Goal: Task Accomplishment & Management: Use online tool/utility

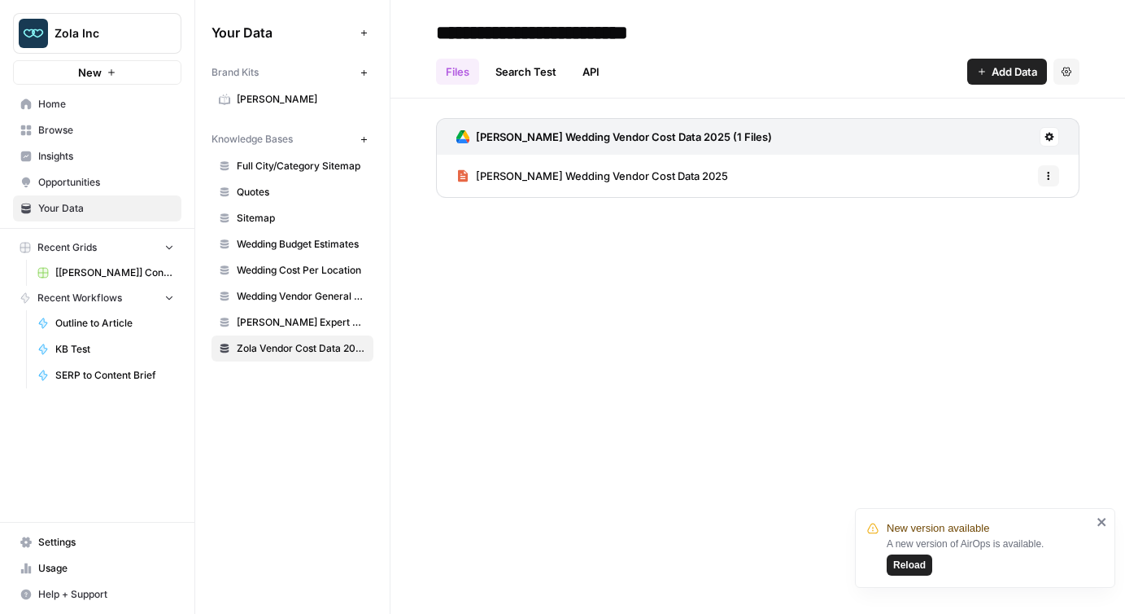
click at [308, 185] on span "Quotes" at bounding box center [301, 192] width 129 height 15
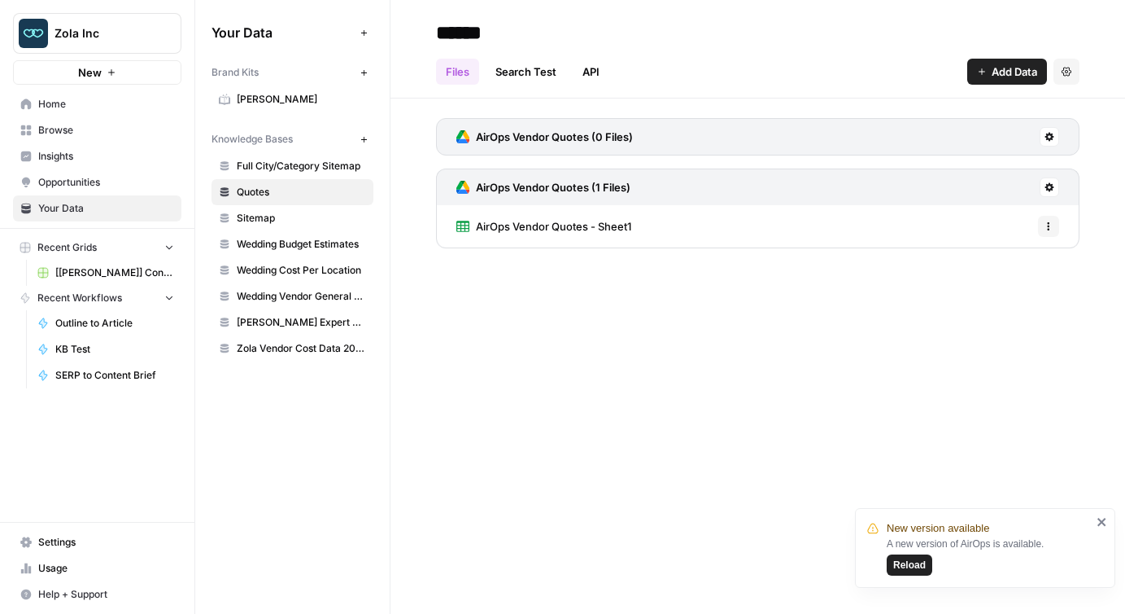
click at [589, 224] on span "AirOps Vendor Quotes - Sheet1" at bounding box center [553, 226] width 155 height 16
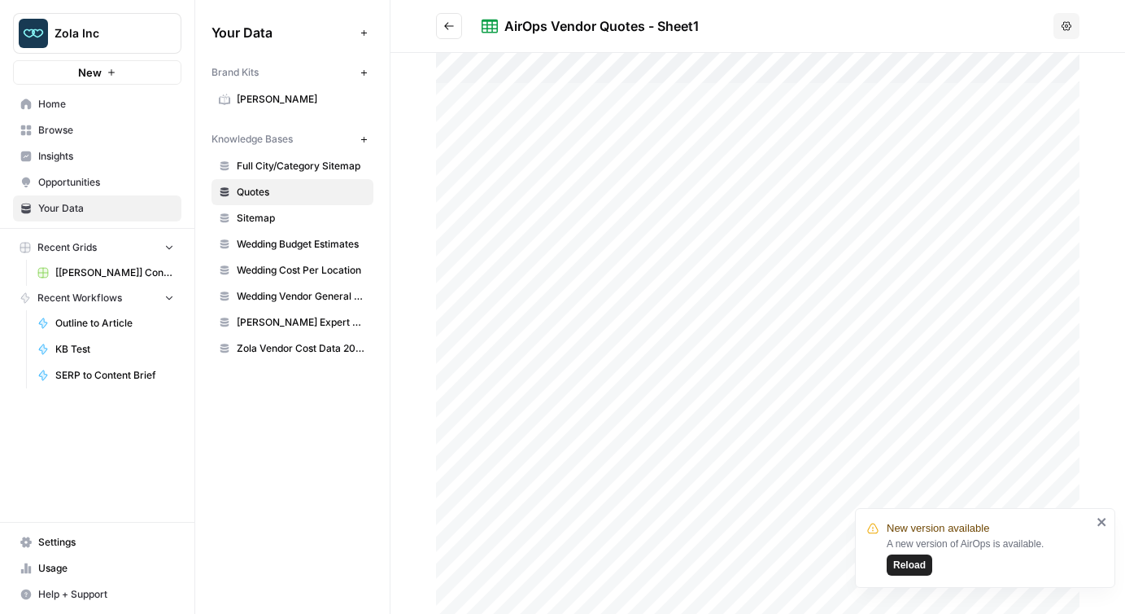
click at [634, 260] on div at bounding box center [758, 333] width 644 height 561
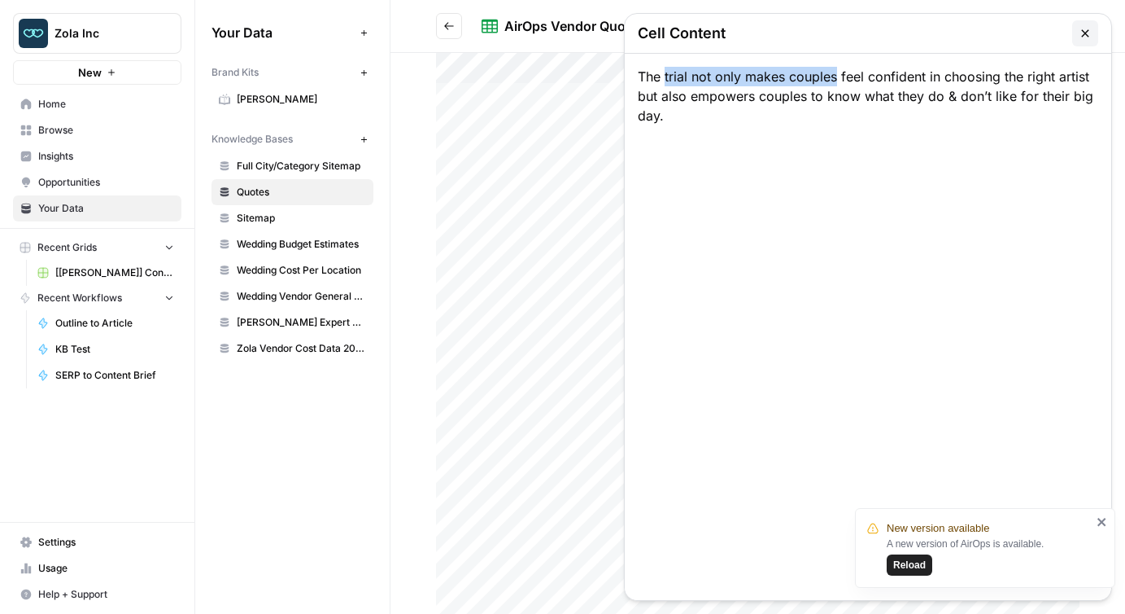
drag, startPoint x: 665, startPoint y: 78, endPoint x: 835, endPoint y: 74, distance: 170.1
click at [835, 74] on div "The trial not only makes couples feel confident in choosing the right artist bu…" at bounding box center [868, 327] width 487 height 546
copy div "trial not only makes couples"
click at [1086, 31] on icon "button" at bounding box center [1085, 33] width 13 height 13
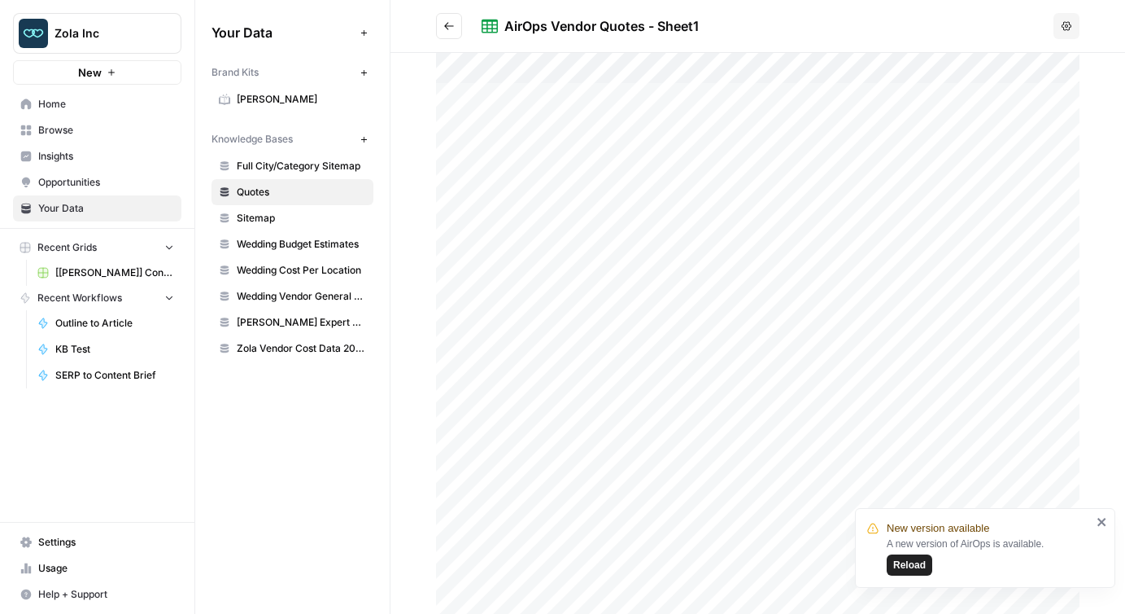
click at [637, 261] on div at bounding box center [758, 333] width 644 height 561
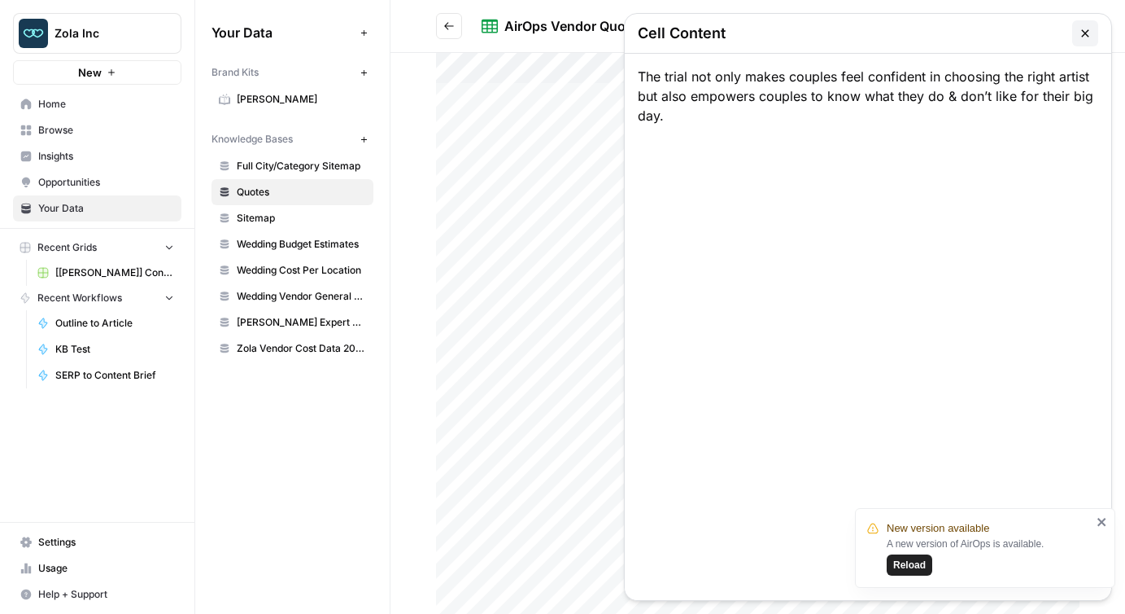
click at [637, 261] on div at bounding box center [758, 333] width 644 height 561
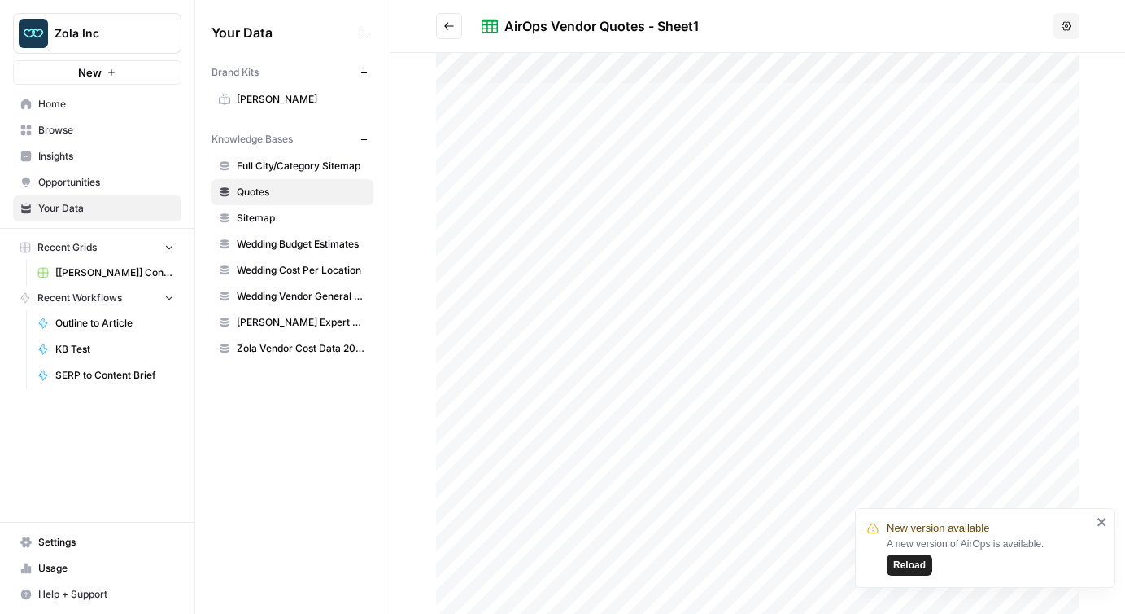
click at [637, 261] on div at bounding box center [758, 333] width 644 height 561
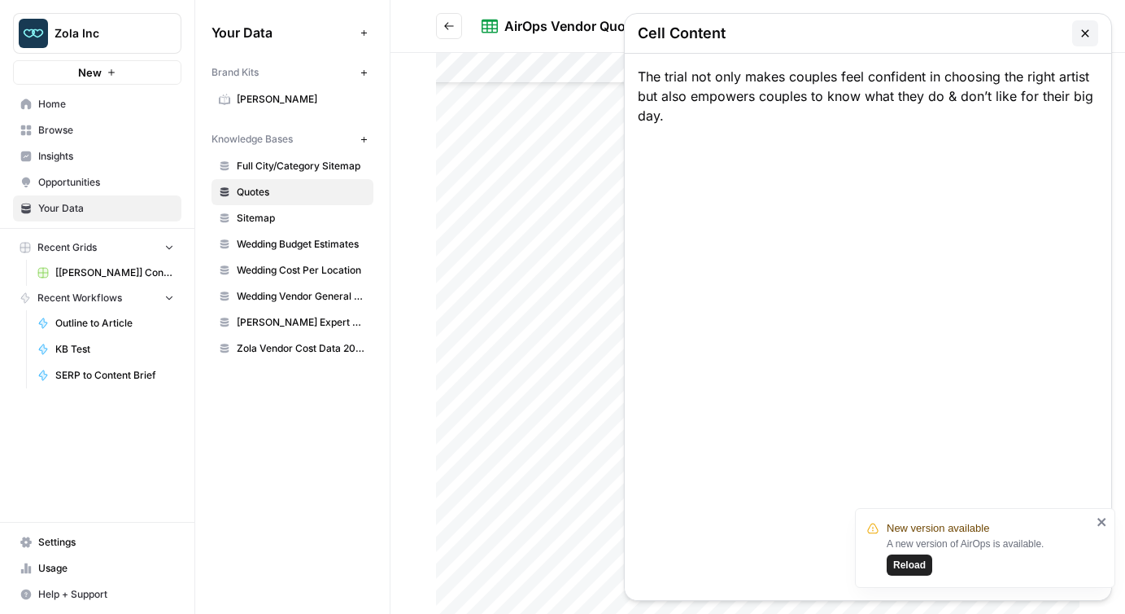
scroll to position [160, 0]
click at [1082, 28] on icon "button" at bounding box center [1085, 33] width 13 height 13
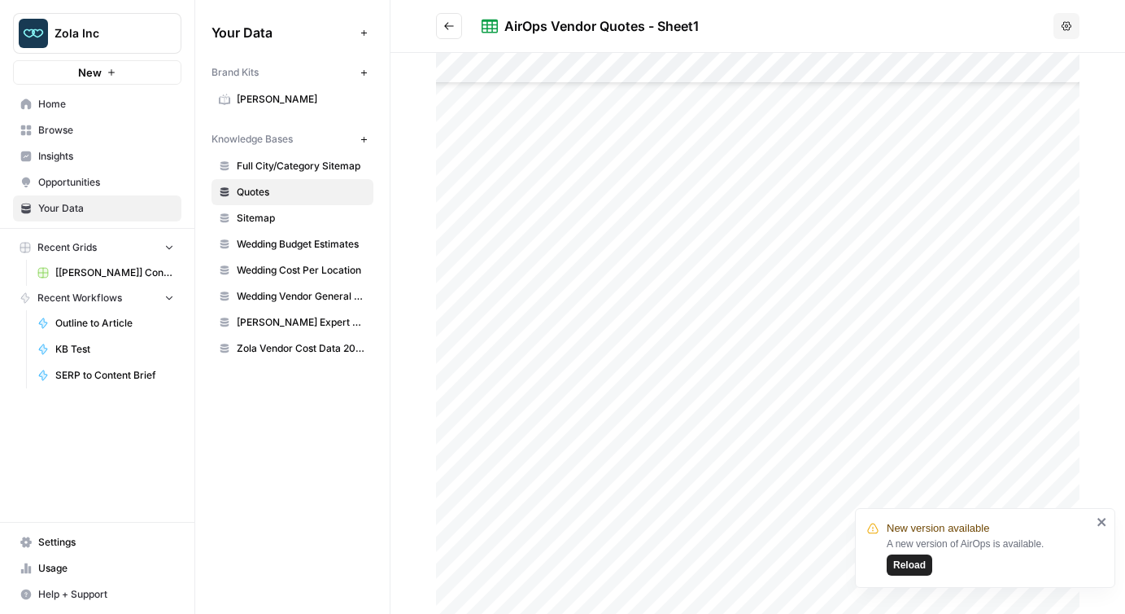
click at [681, 325] on div at bounding box center [758, 333] width 644 height 561
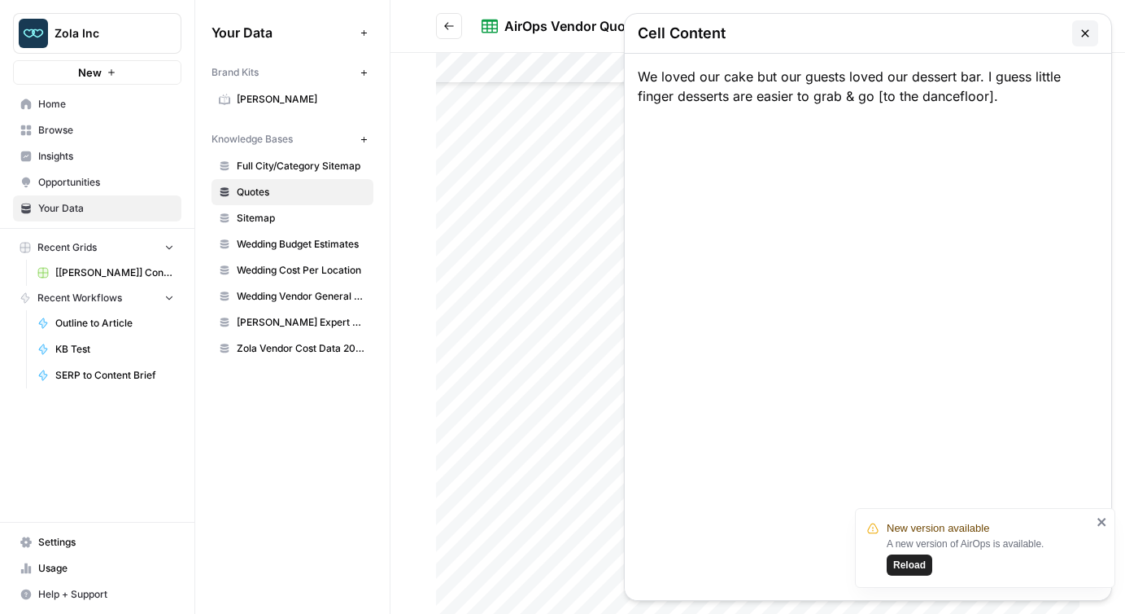
click at [681, 325] on div at bounding box center [758, 333] width 644 height 561
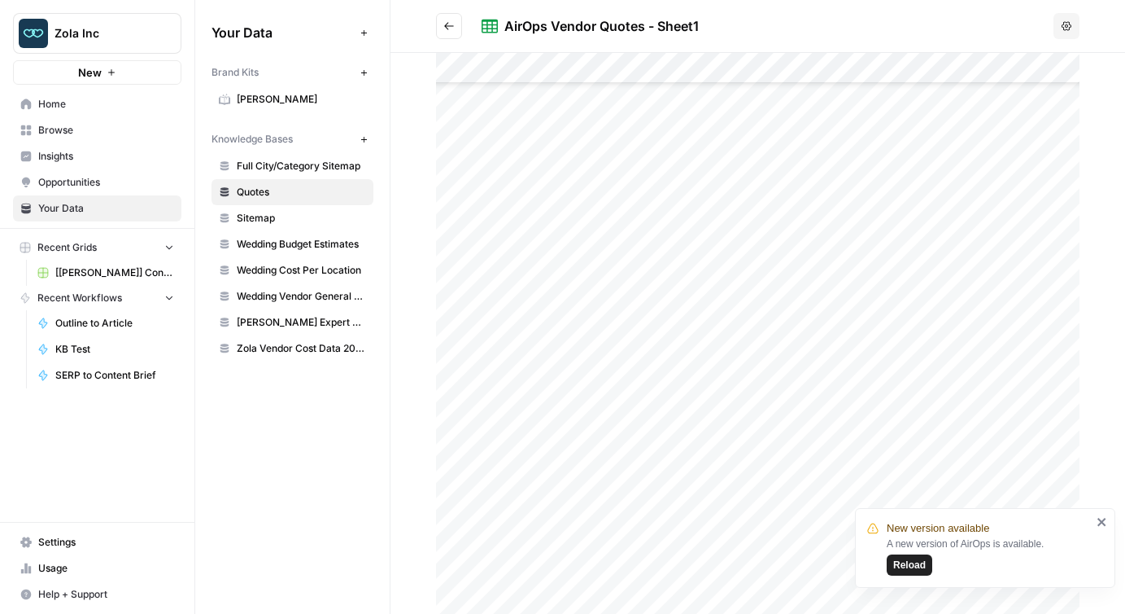
click at [681, 325] on div at bounding box center [758, 333] width 644 height 561
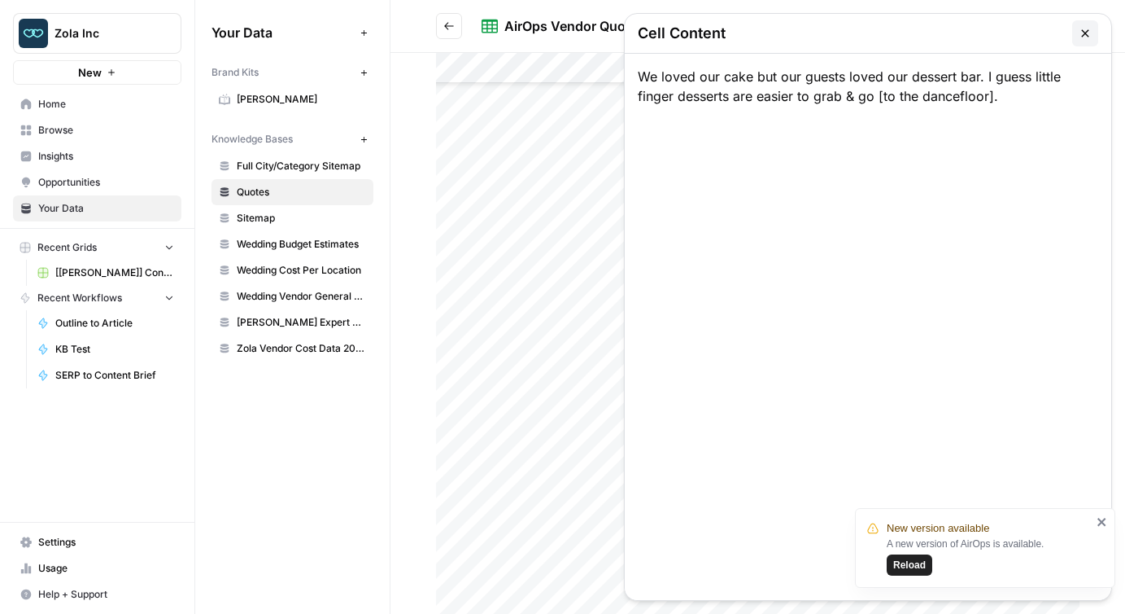
click at [1081, 34] on icon "button" at bounding box center [1085, 33] width 13 height 13
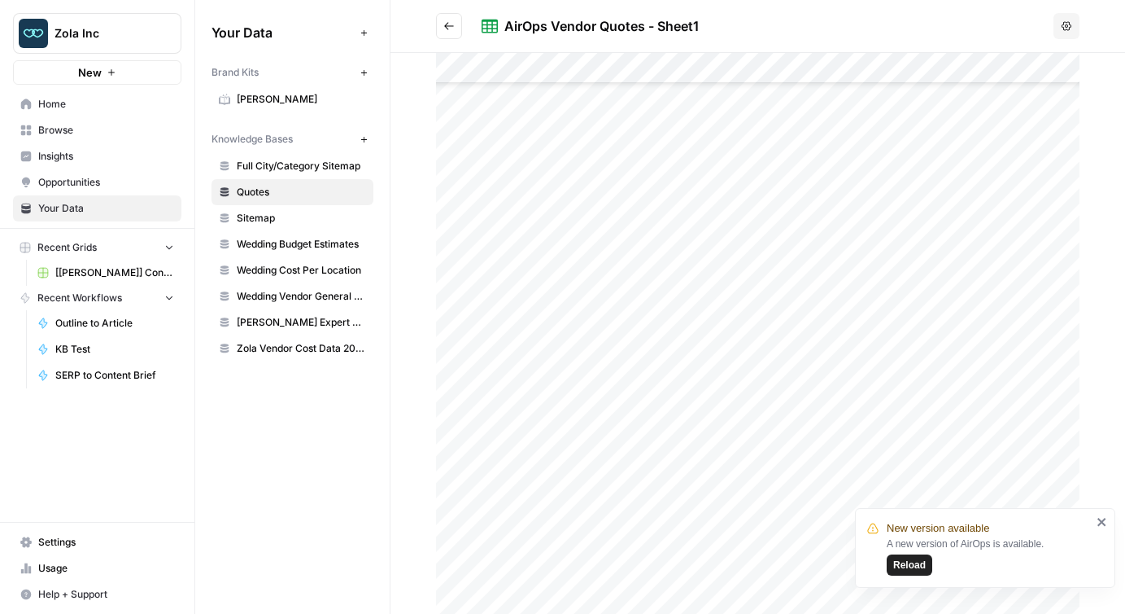
click at [682, 296] on div at bounding box center [758, 333] width 644 height 561
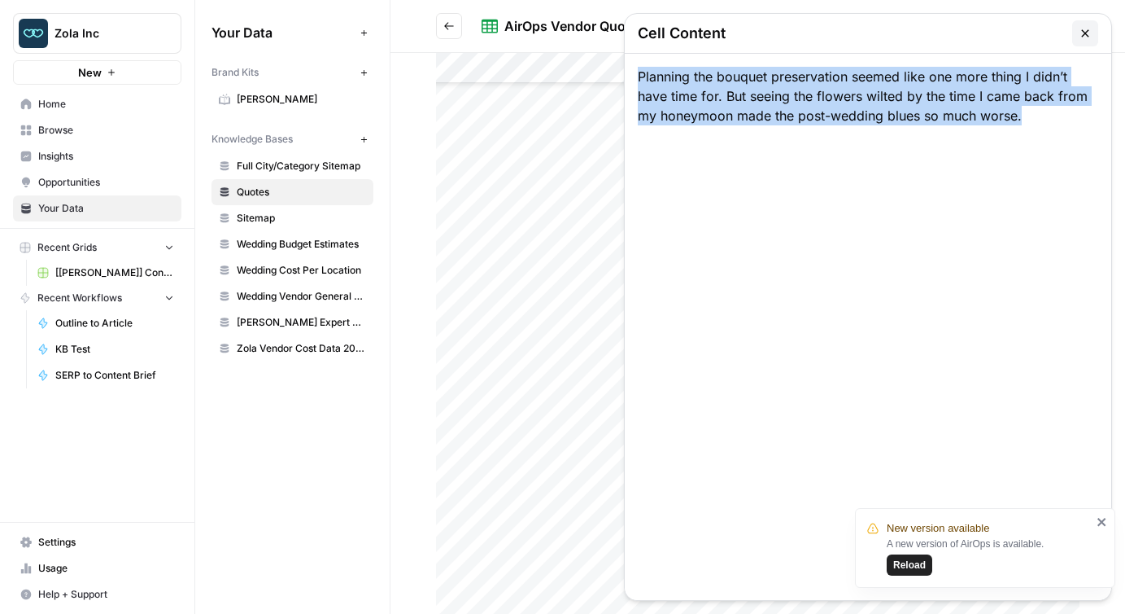
click at [608, 324] on div at bounding box center [758, 333] width 644 height 561
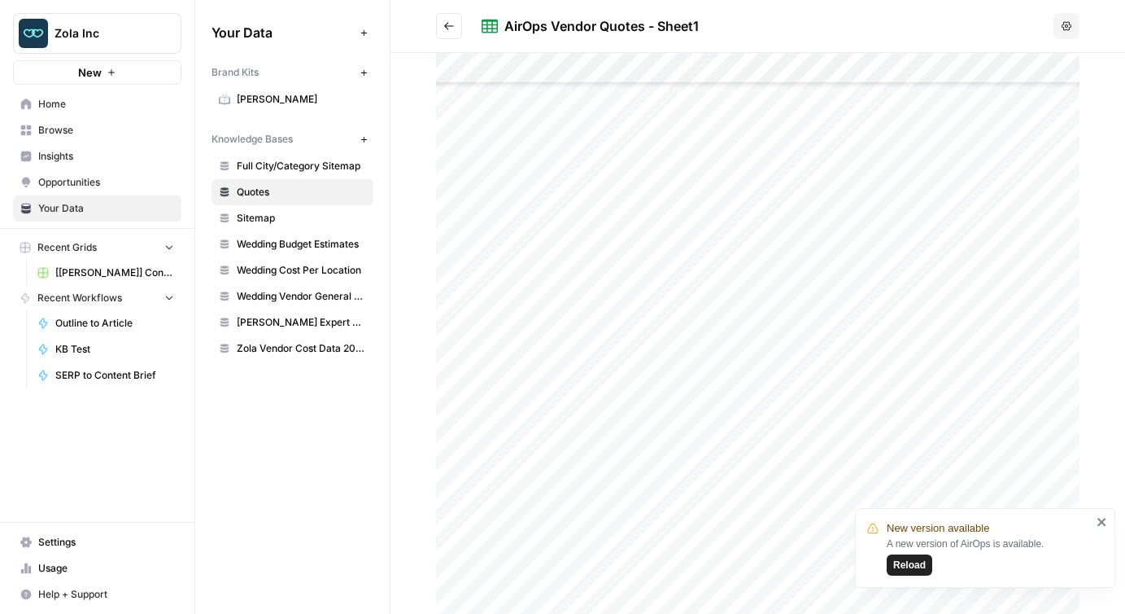
click at [608, 324] on div at bounding box center [758, 333] width 644 height 561
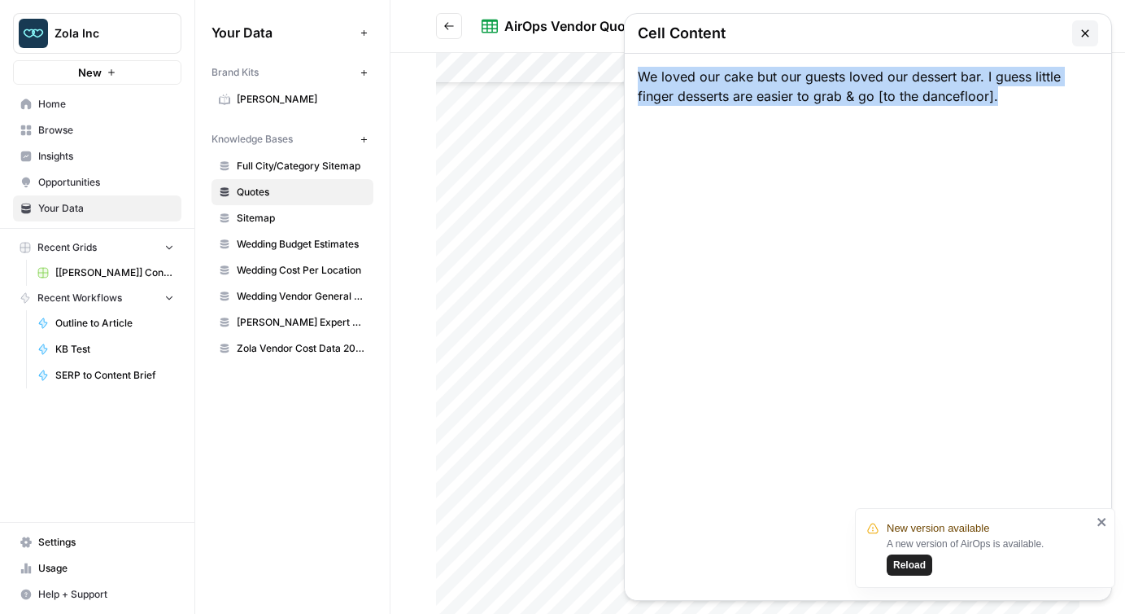
click at [544, 325] on div at bounding box center [758, 333] width 644 height 561
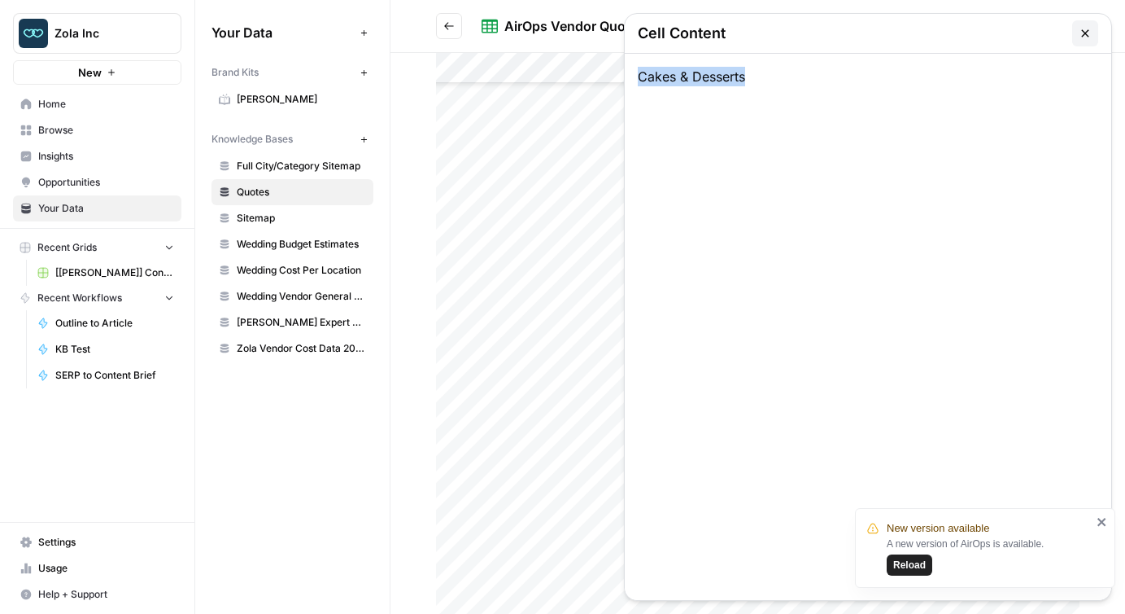
click at [600, 323] on div at bounding box center [758, 333] width 644 height 561
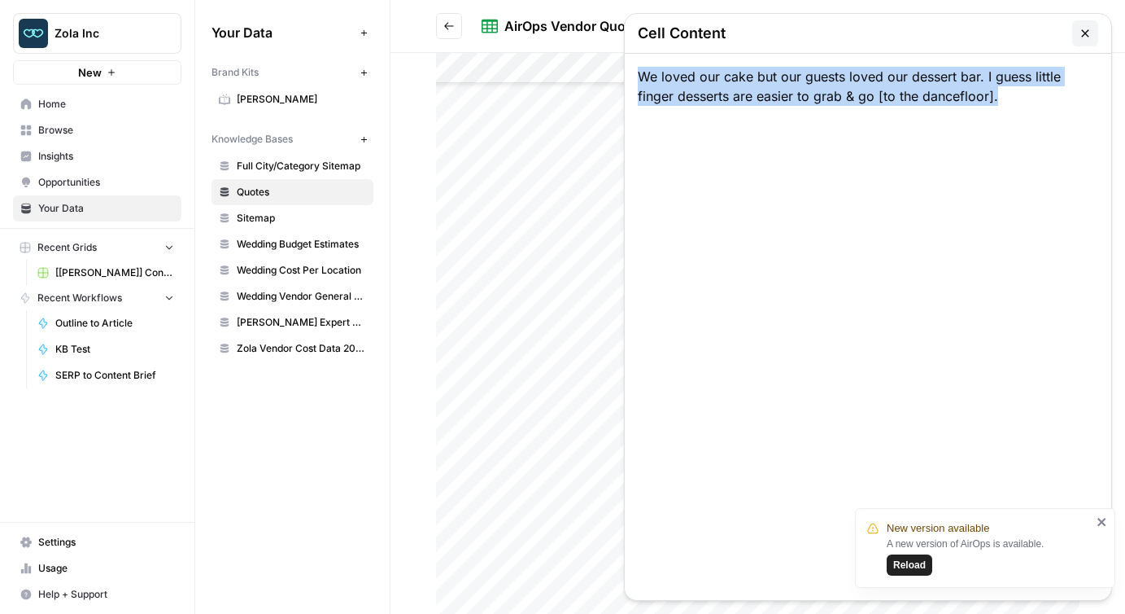
click at [1077, 35] on button "button" at bounding box center [1085, 33] width 26 height 26
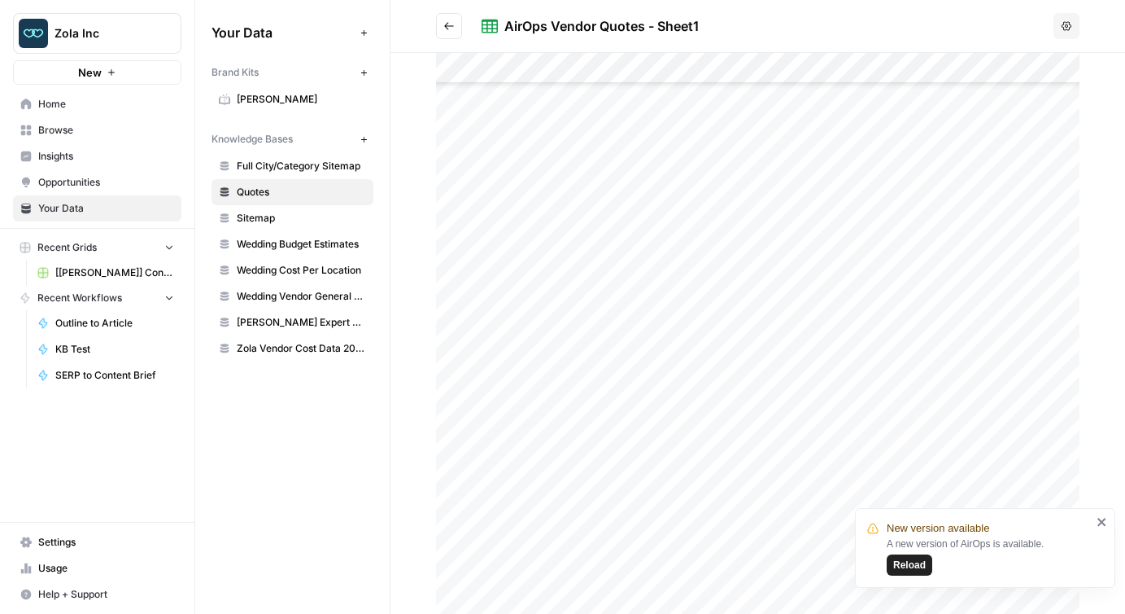
scroll to position [102, 0]
click at [621, 162] on div at bounding box center [758, 333] width 644 height 561
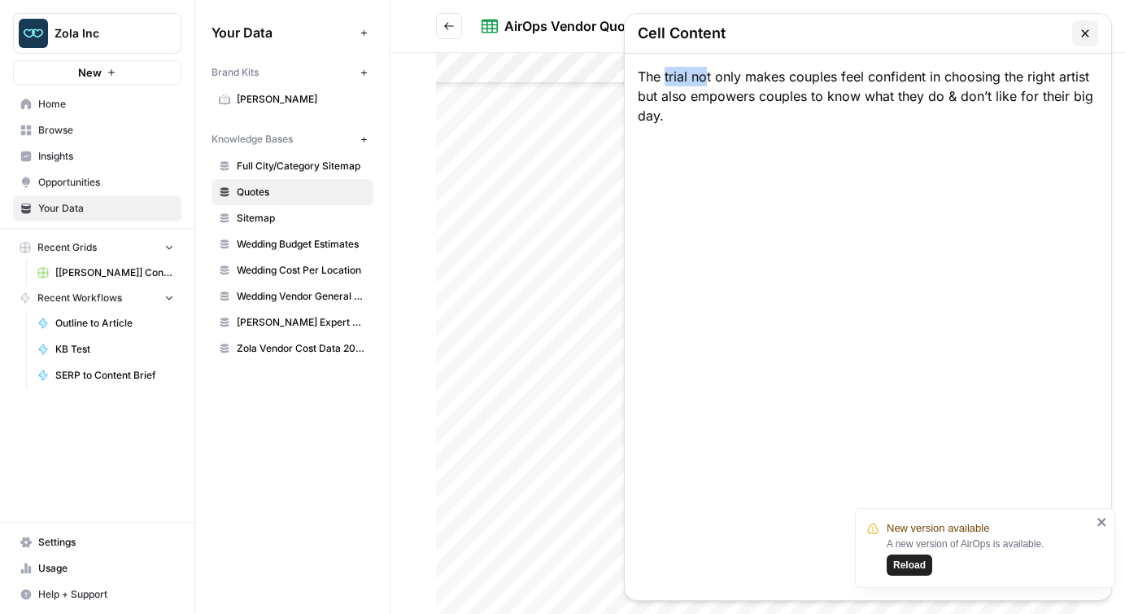
drag, startPoint x: 664, startPoint y: 75, endPoint x: 708, endPoint y: 72, distance: 44.1
click at [708, 72] on div "The trial not only makes couples feel confident in choosing the right artist bu…" at bounding box center [868, 327] width 487 height 546
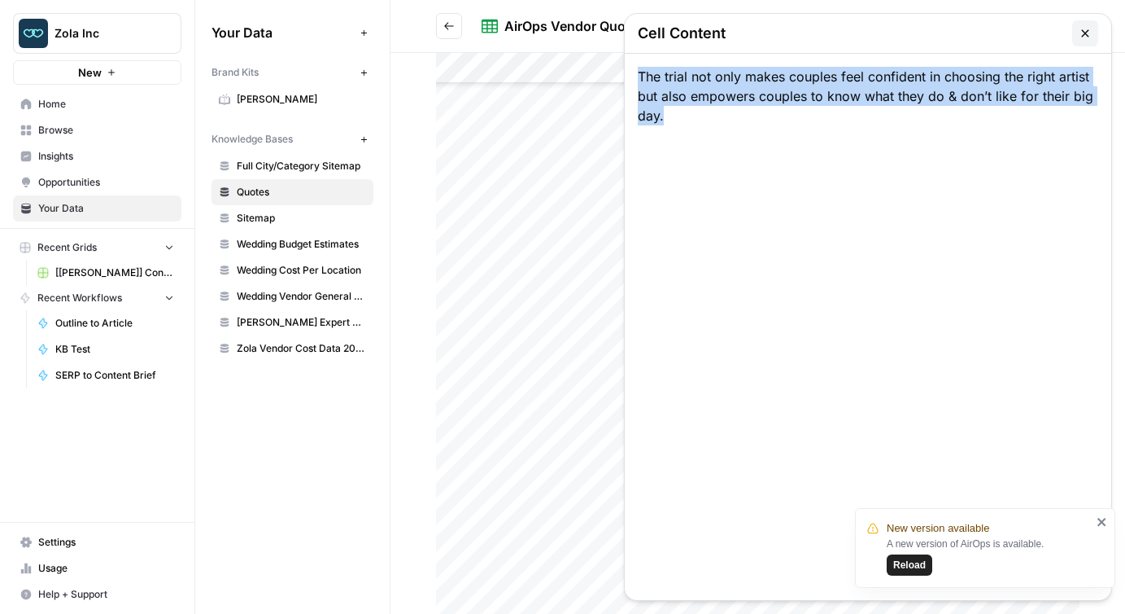
drag, startPoint x: 673, startPoint y: 121, endPoint x: 681, endPoint y: 124, distance: 8.5
click at [681, 124] on div "The trial not only makes couples feel confident in choosing the right artist bu…" at bounding box center [868, 327] width 487 height 546
copy div "The trial not only makes couples feel confident in choosing the right artist bu…"
click at [1091, 33] on icon "button" at bounding box center [1085, 33] width 13 height 13
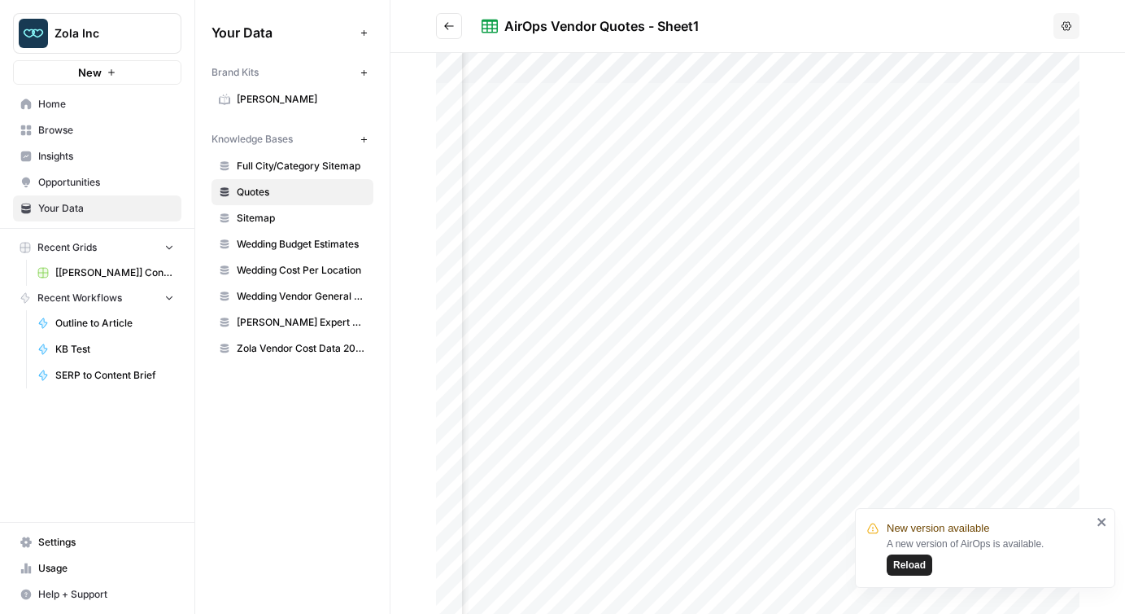
scroll to position [0, 308]
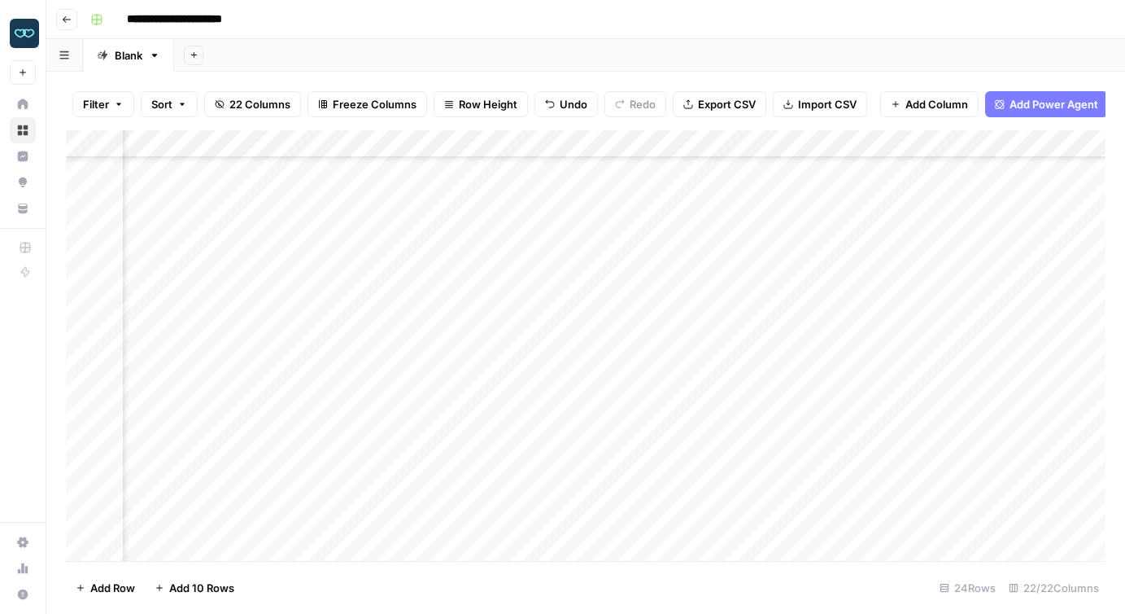
scroll to position [260, 0]
click at [205, 295] on div "Add Column" at bounding box center [586, 345] width 1040 height 430
click at [244, 297] on div "Add Column" at bounding box center [586, 345] width 1040 height 430
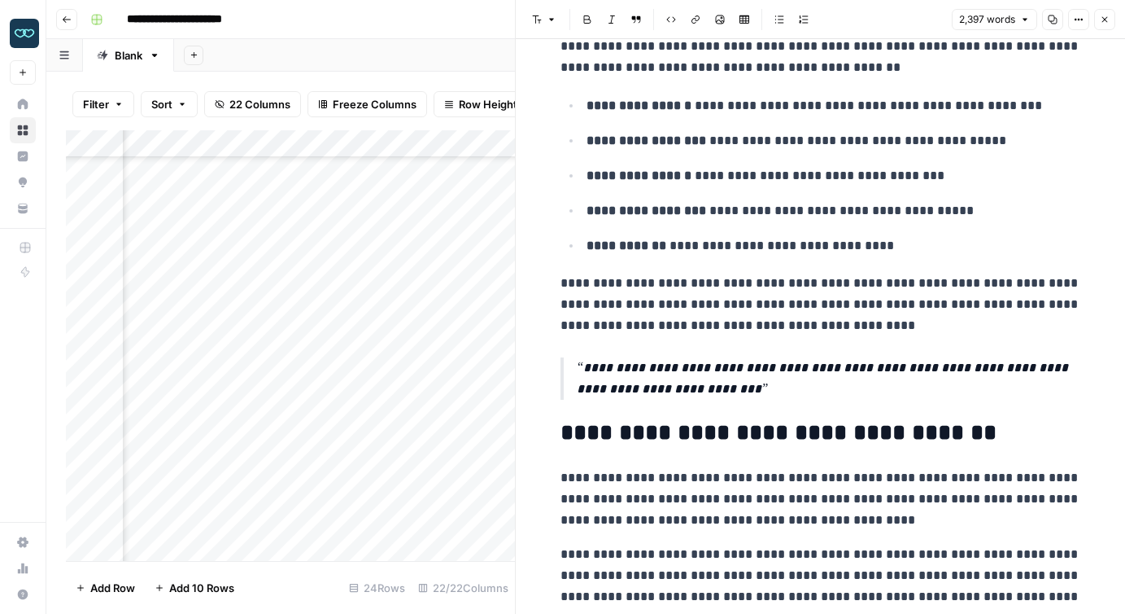
scroll to position [4398, 0]
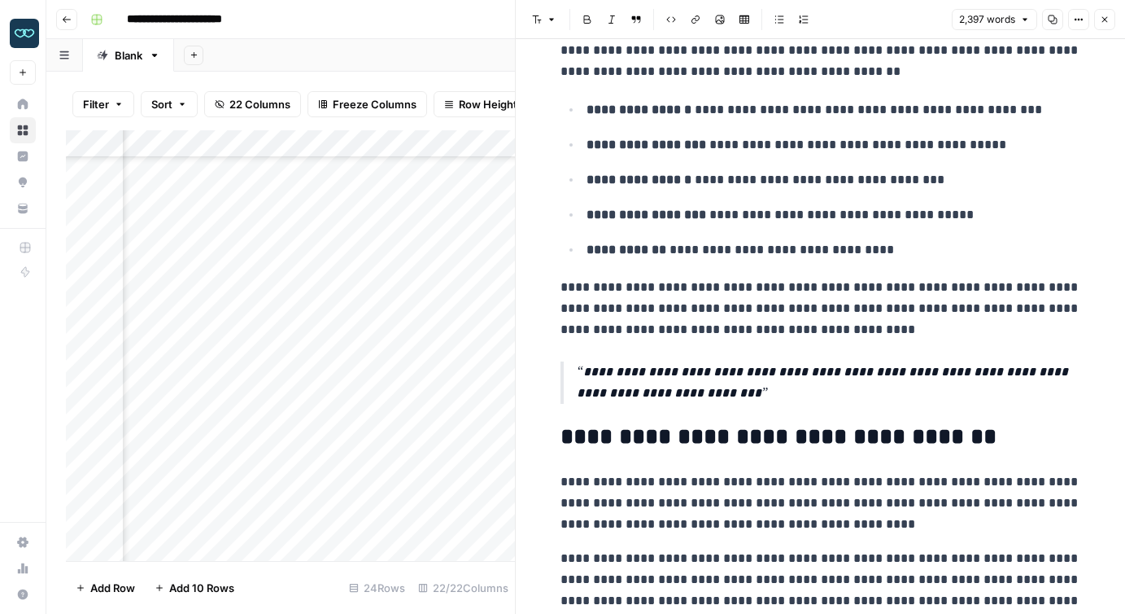
click at [727, 401] on p "**********" at bounding box center [829, 382] width 504 height 42
click at [754, 393] on p "**********" at bounding box center [829, 382] width 504 height 42
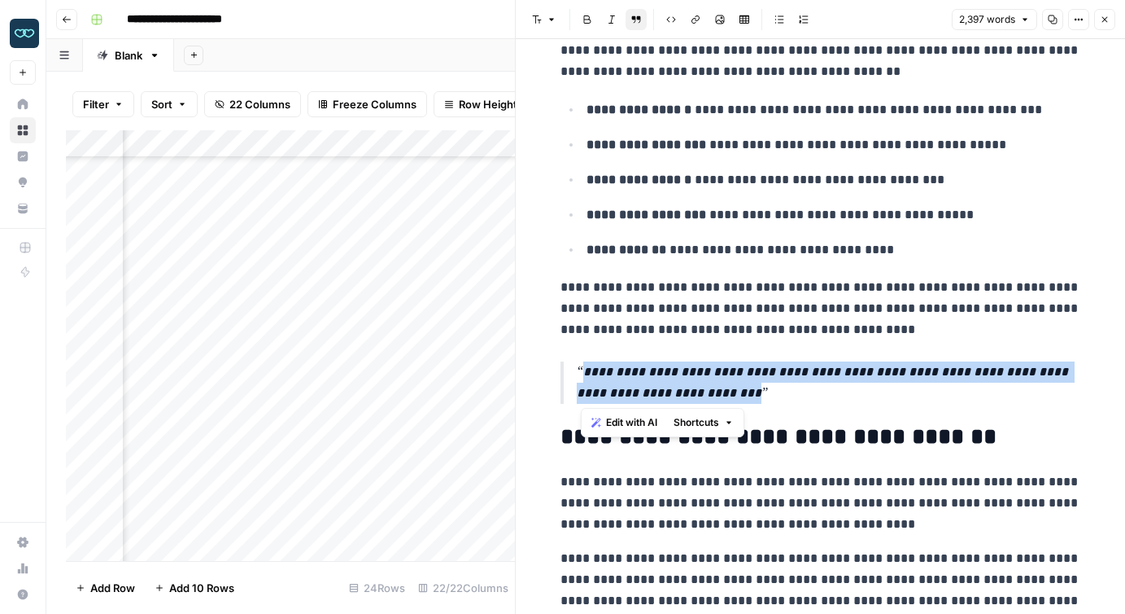
drag, startPoint x: 737, startPoint y: 396, endPoint x: 574, endPoint y: 369, distance: 164.9
click at [574, 369] on blockquote "**********" at bounding box center [821, 382] width 521 height 42
copy p "**********"
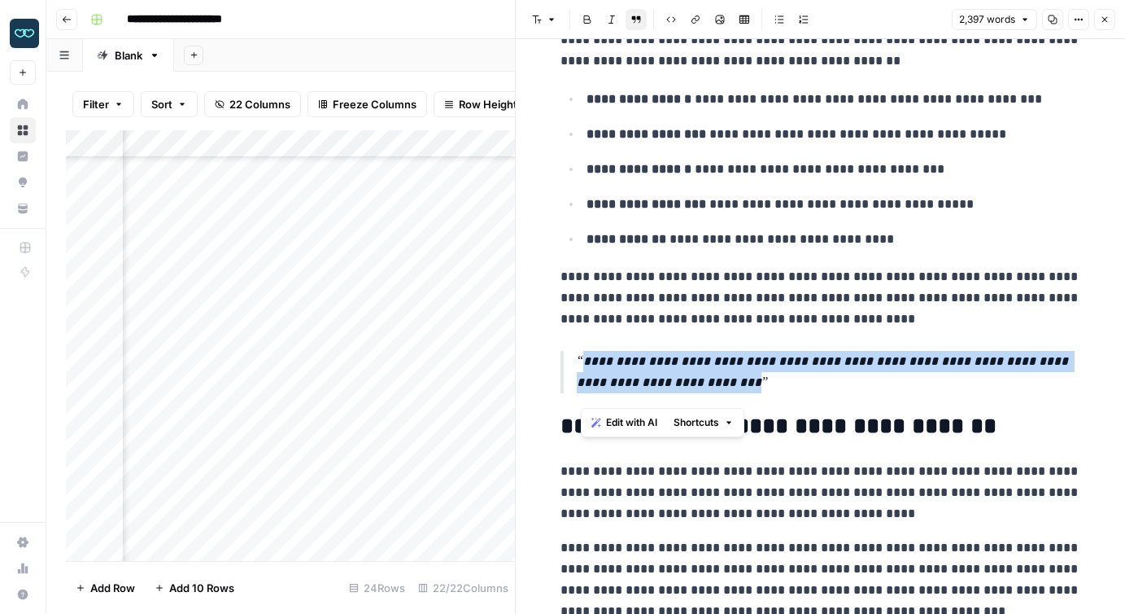
click at [1076, 21] on icon "button" at bounding box center [1079, 20] width 10 height 10
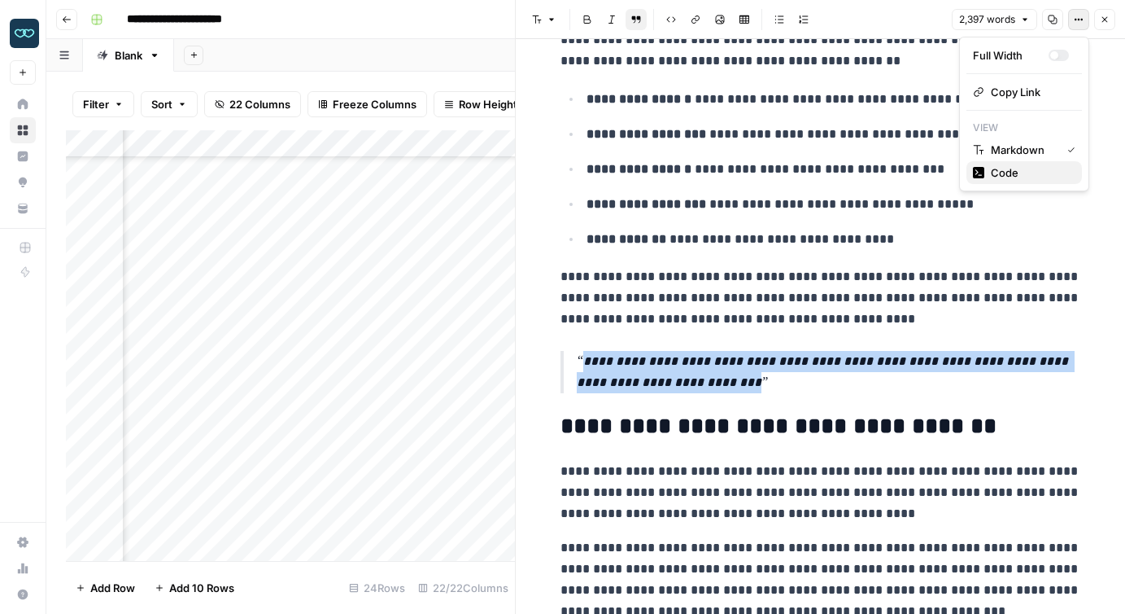
click at [1014, 171] on span "Code" at bounding box center [1030, 172] width 78 height 16
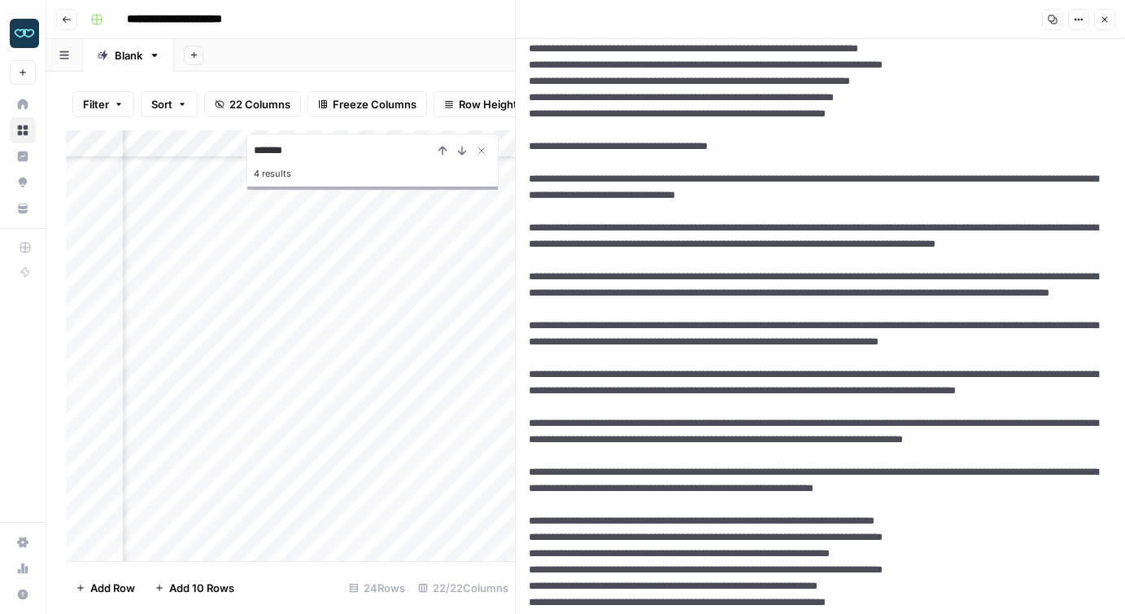
scroll to position [3200, 0]
type input "*******"
drag, startPoint x: 639, startPoint y: 280, endPoint x: 517, endPoint y: 257, distance: 123.4
click at [517, 257] on div "Copy Options Close New Text" at bounding box center [820, 307] width 610 height 614
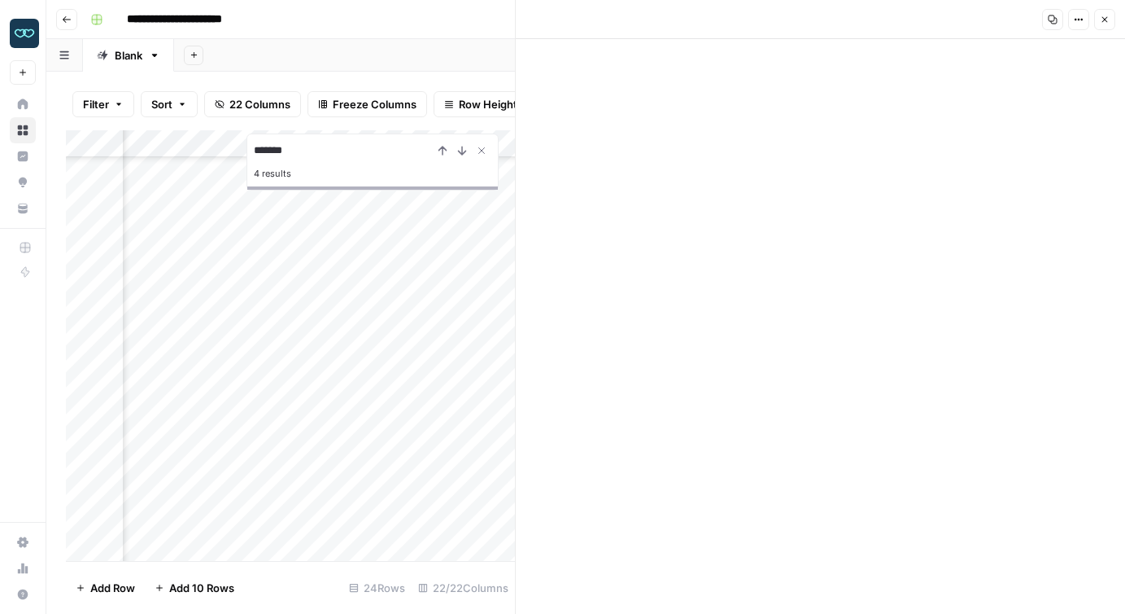
scroll to position [4822, 0]
click at [1105, 19] on icon "button" at bounding box center [1106, 20] width 6 height 6
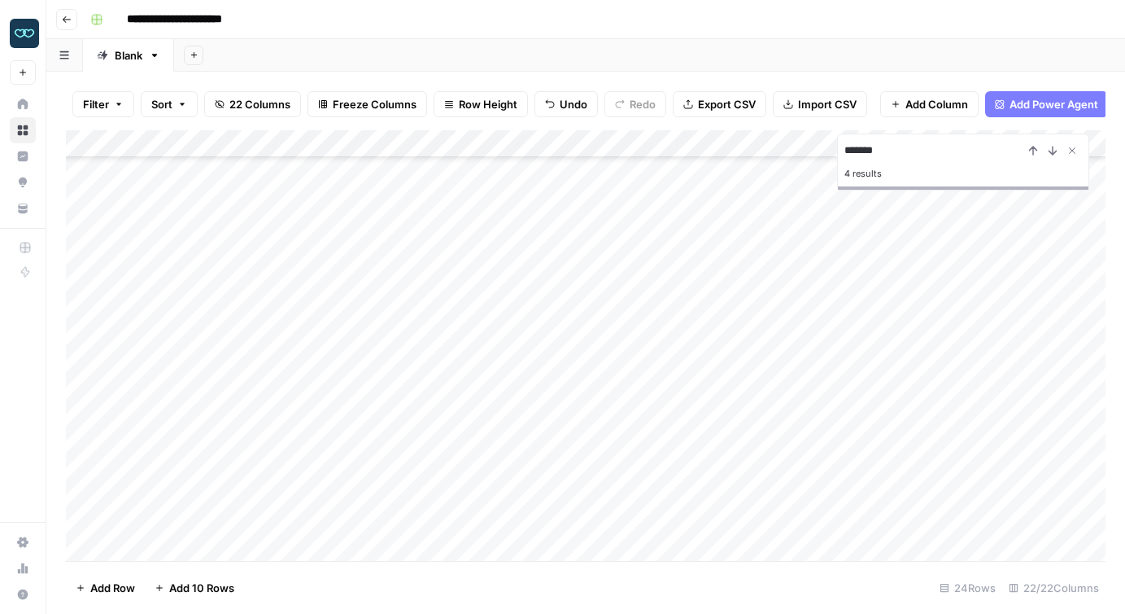
scroll to position [228, 0]
click at [199, 382] on div "Add Column" at bounding box center [586, 345] width 1040 height 430
click at [357, 386] on div "Add Column" at bounding box center [586, 345] width 1040 height 430
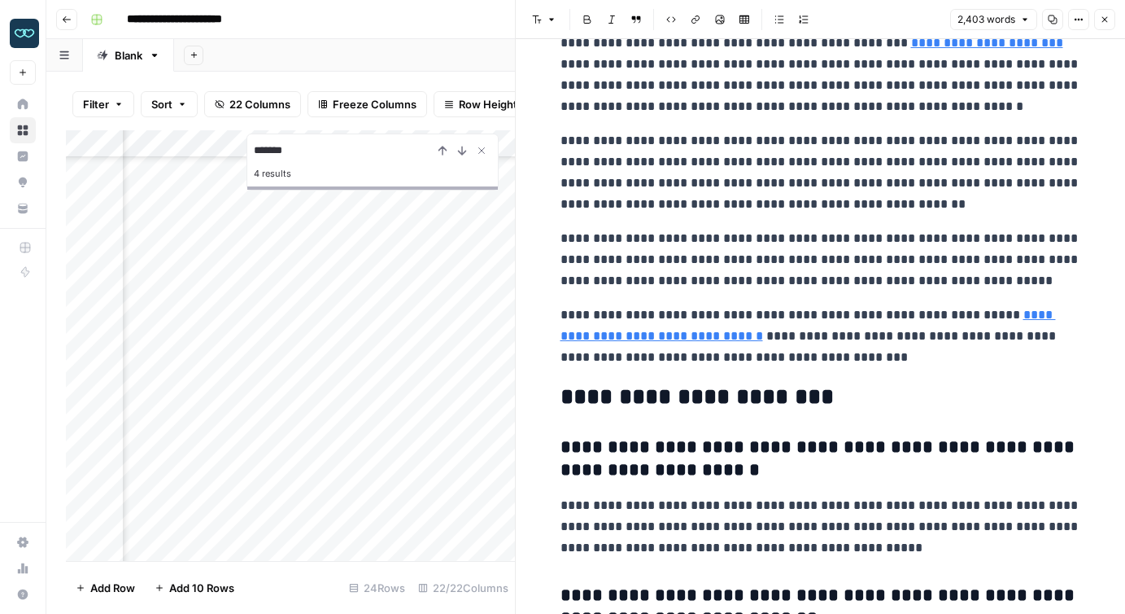
scroll to position [6016, 0]
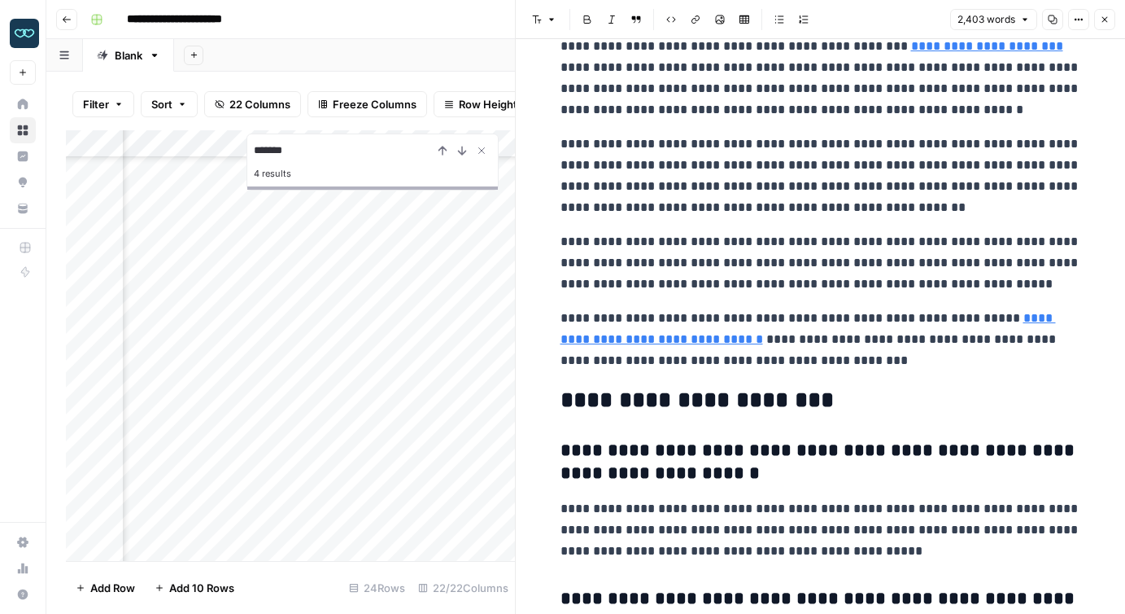
click at [683, 271] on p "**********" at bounding box center [821, 262] width 521 height 63
copy div "**********"
click at [1107, 19] on icon "button" at bounding box center [1105, 20] width 10 height 10
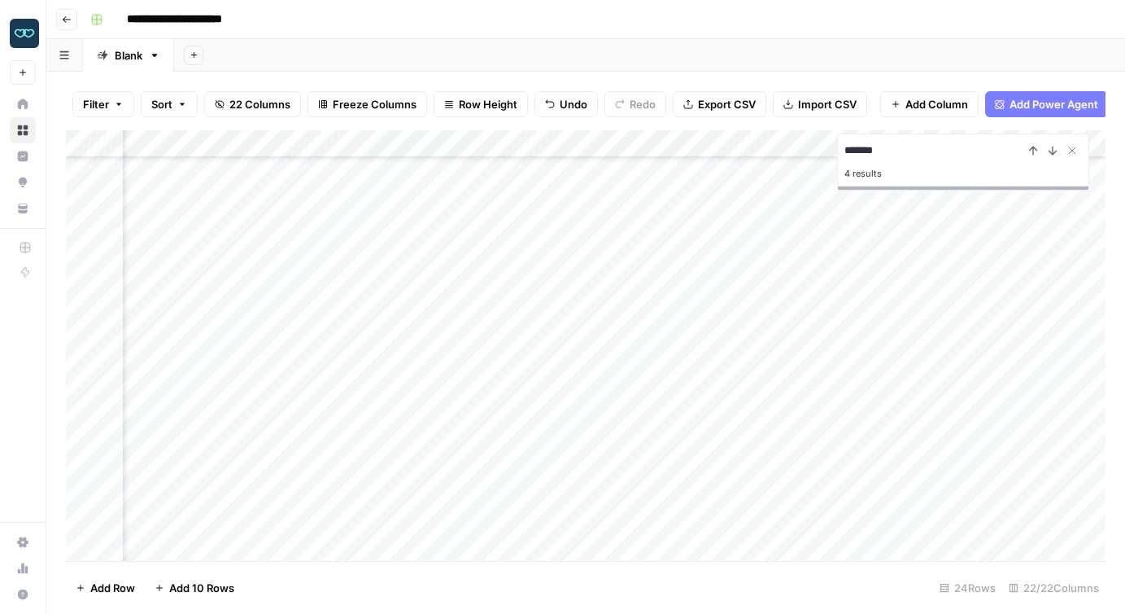
scroll to position [228, 1844]
click at [404, 385] on div "Add Column" at bounding box center [586, 345] width 1040 height 430
click at [404, 385] on textarea "**********" at bounding box center [516, 386] width 306 height 23
click at [562, 415] on div "Add Column" at bounding box center [586, 345] width 1040 height 430
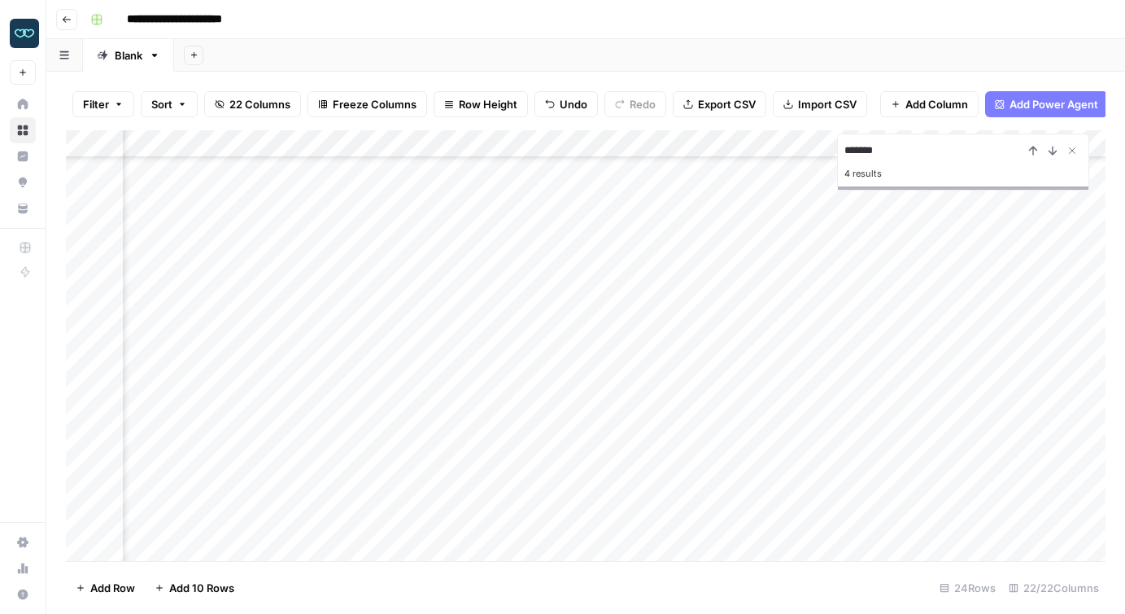
click at [558, 380] on div "Add Column" at bounding box center [586, 345] width 1040 height 430
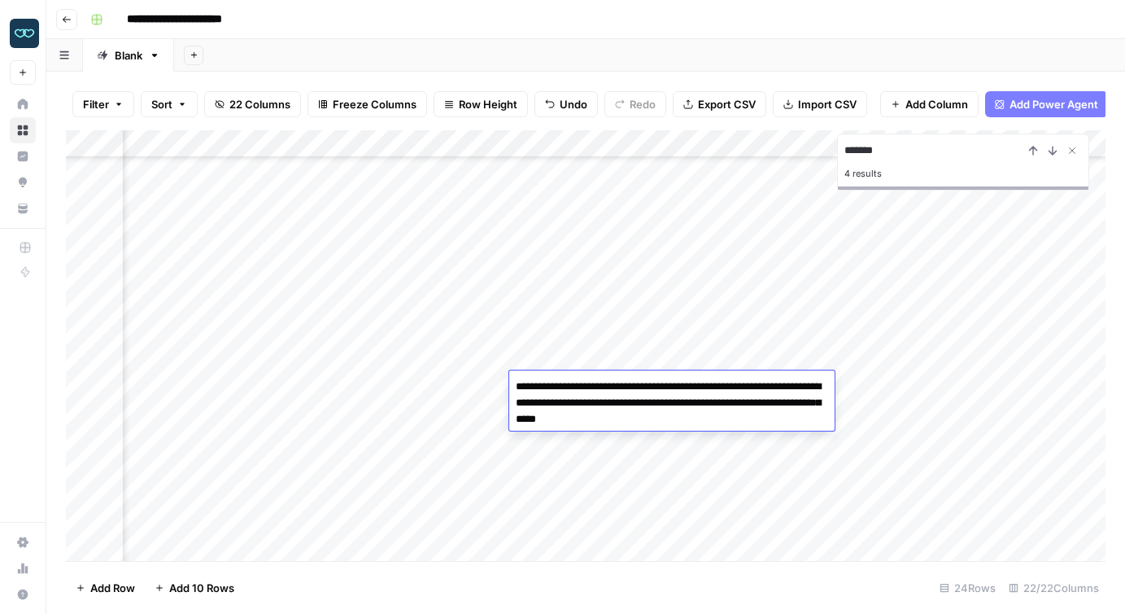
click at [558, 380] on textarea "**********" at bounding box center [671, 402] width 325 height 55
click at [539, 444] on div "Add Column" at bounding box center [586, 345] width 1040 height 430
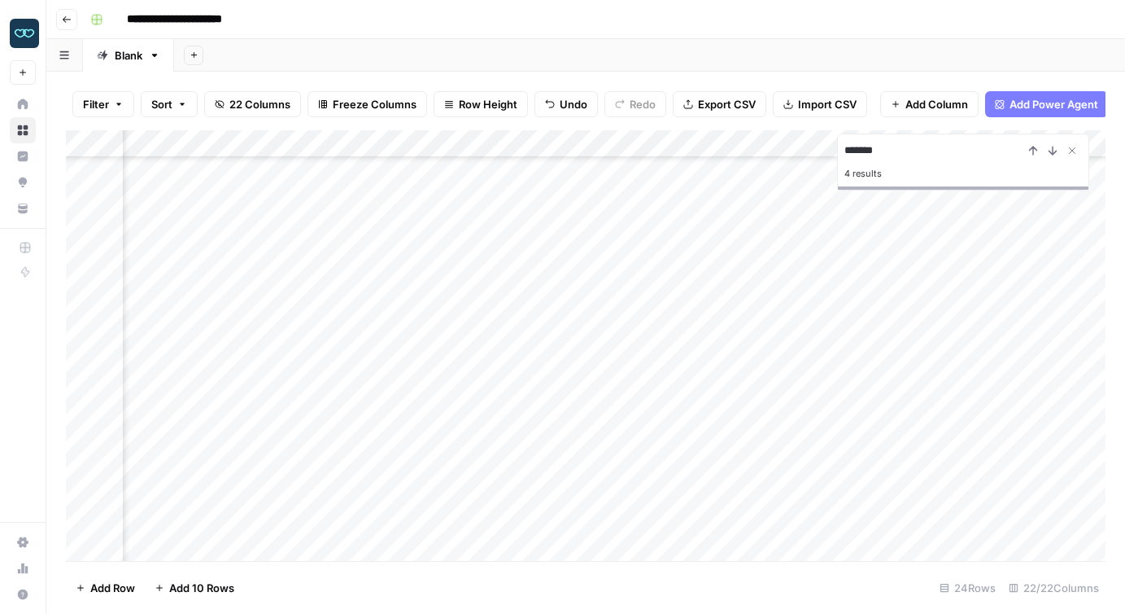
click at [539, 444] on div "Add Column" at bounding box center [586, 345] width 1040 height 430
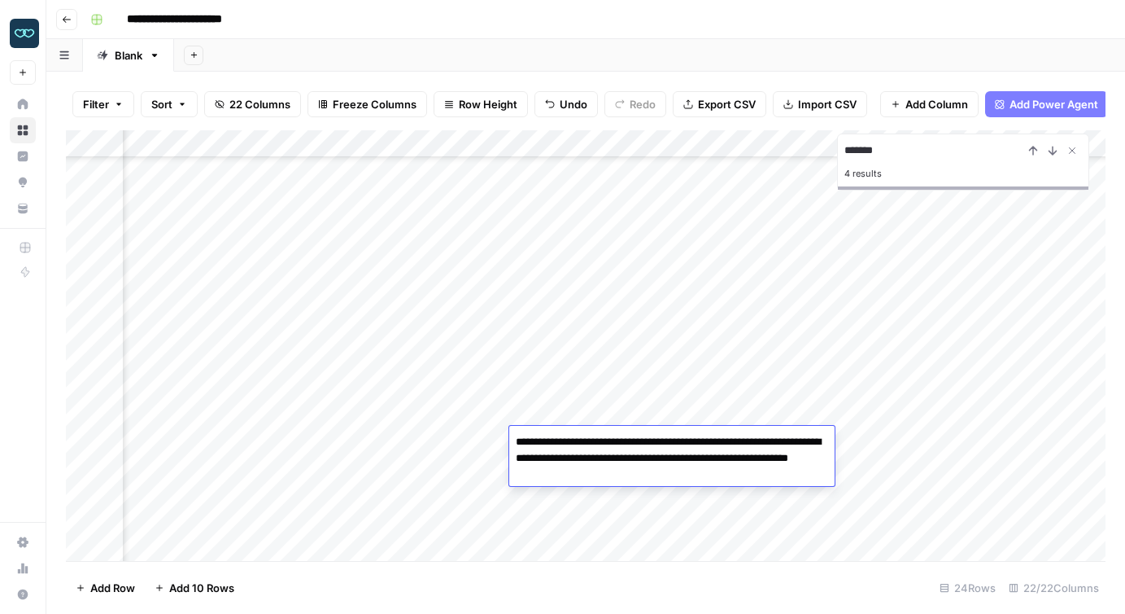
click at [542, 414] on div "Add Column" at bounding box center [586, 345] width 1040 height 430
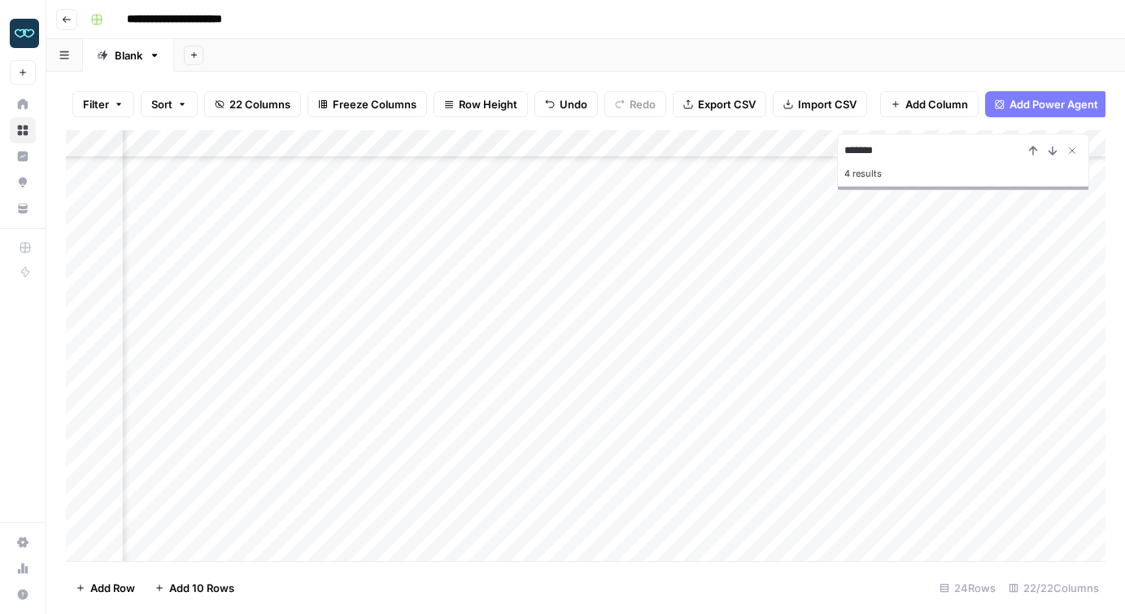
click at [542, 414] on div "Add Column" at bounding box center [586, 345] width 1040 height 430
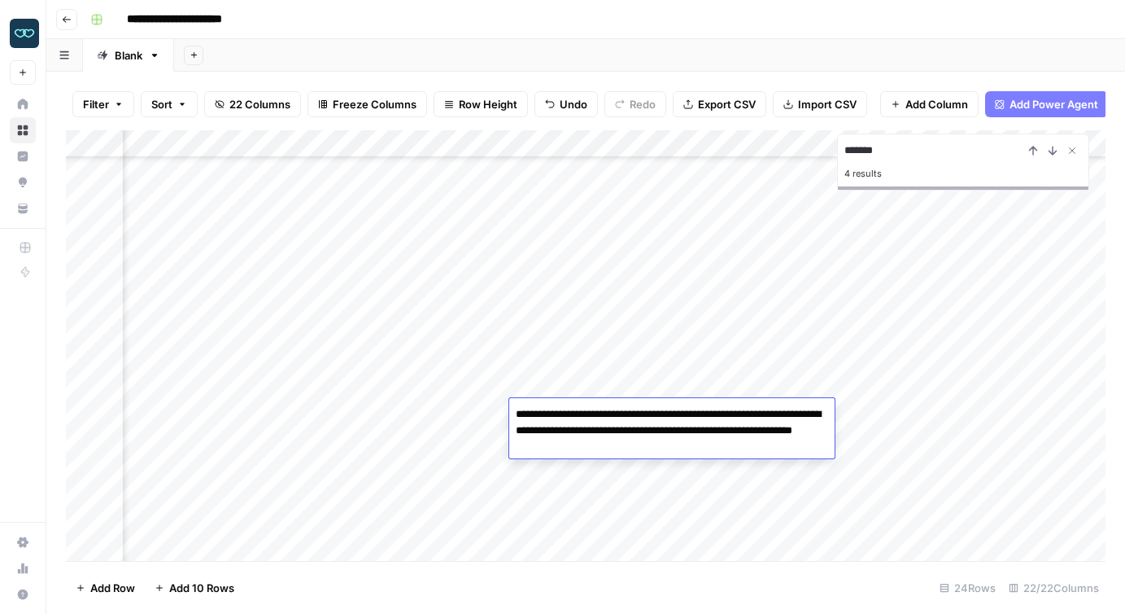
click at [483, 436] on div "Add Column" at bounding box center [586, 345] width 1040 height 430
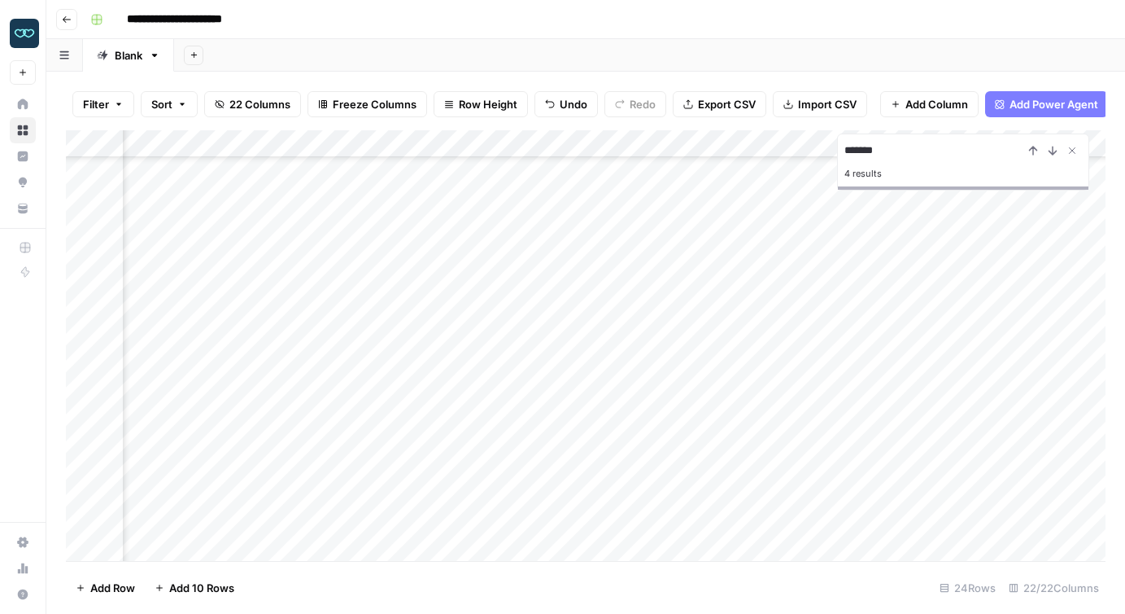
click at [547, 496] on div "Add Column" at bounding box center [586, 345] width 1040 height 430
click at [566, 466] on div "Add Column" at bounding box center [586, 345] width 1040 height 430
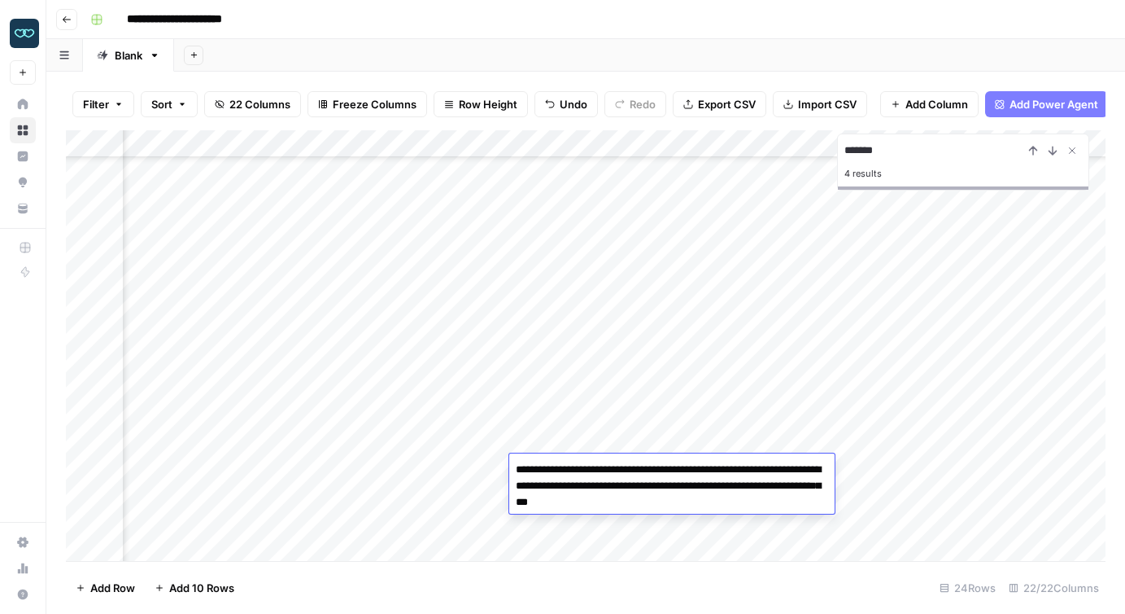
click at [490, 461] on div "Add Column" at bounding box center [586, 345] width 1040 height 430
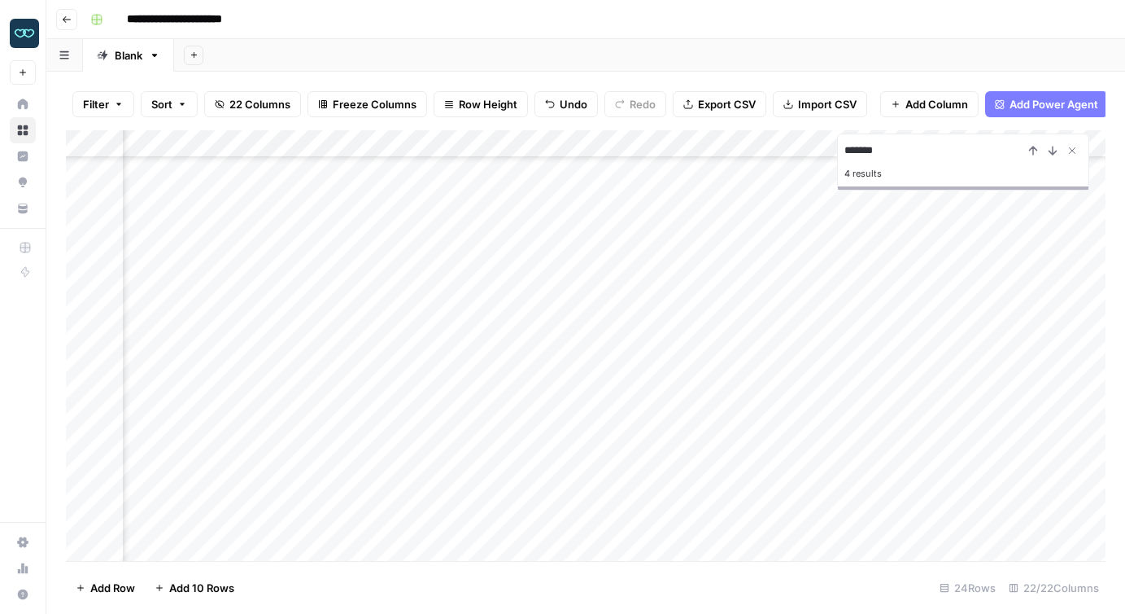
click at [627, 469] on div "Add Column" at bounding box center [586, 345] width 1040 height 430
click at [600, 439] on div "Add Column" at bounding box center [586, 345] width 1040 height 430
click at [591, 464] on div "Add Column" at bounding box center [586, 345] width 1040 height 430
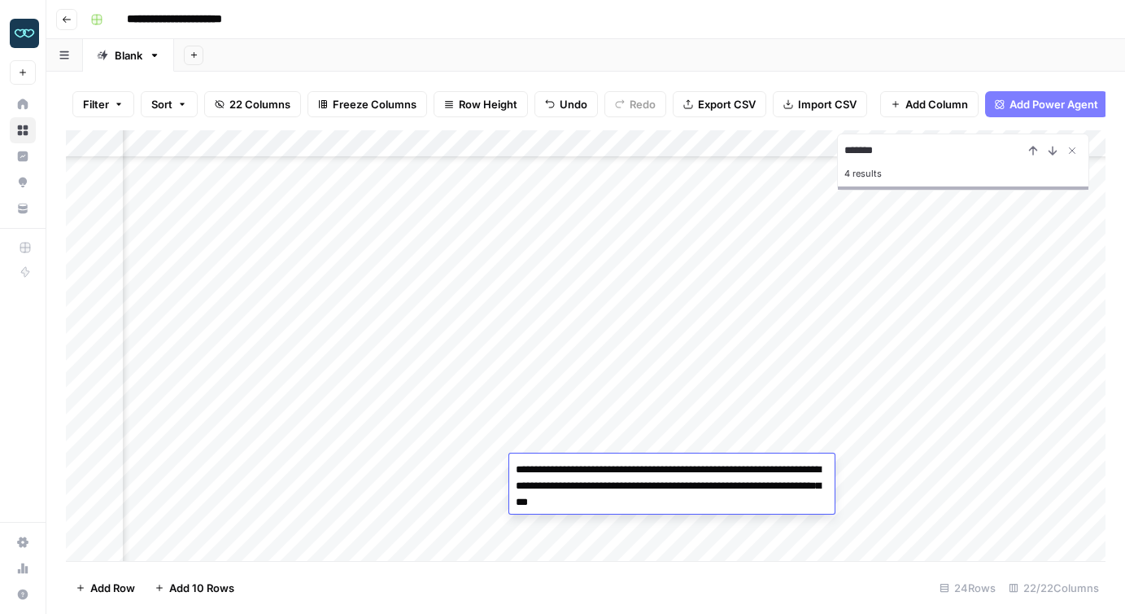
click at [579, 439] on div "Add Column" at bounding box center [586, 345] width 1040 height 430
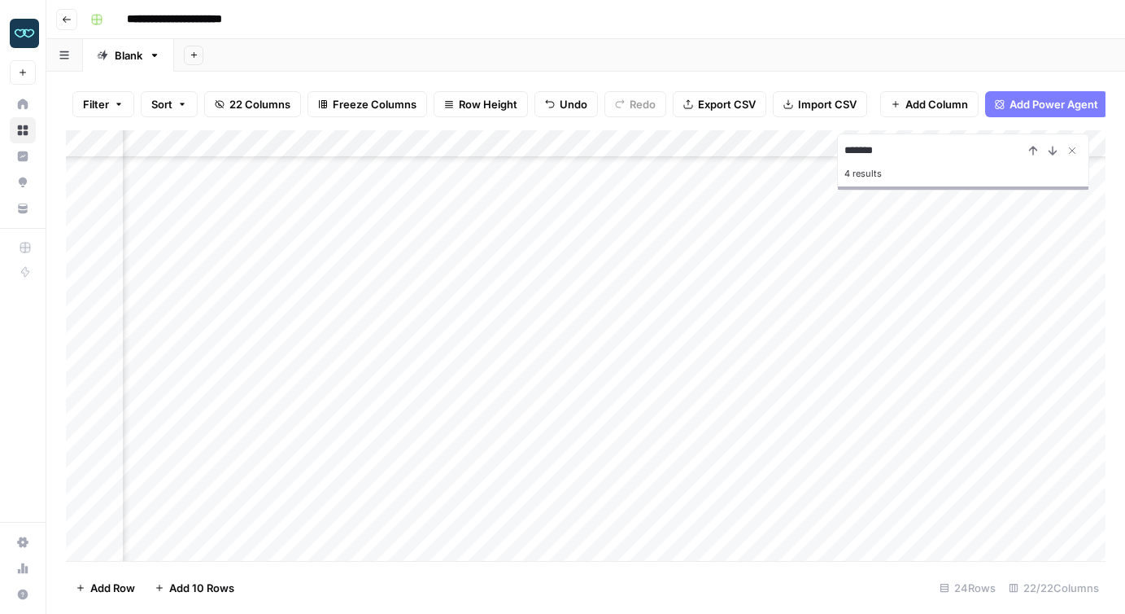
click at [579, 439] on div "Add Column" at bounding box center [586, 345] width 1040 height 430
click at [570, 413] on div "Add Column" at bounding box center [586, 345] width 1040 height 430
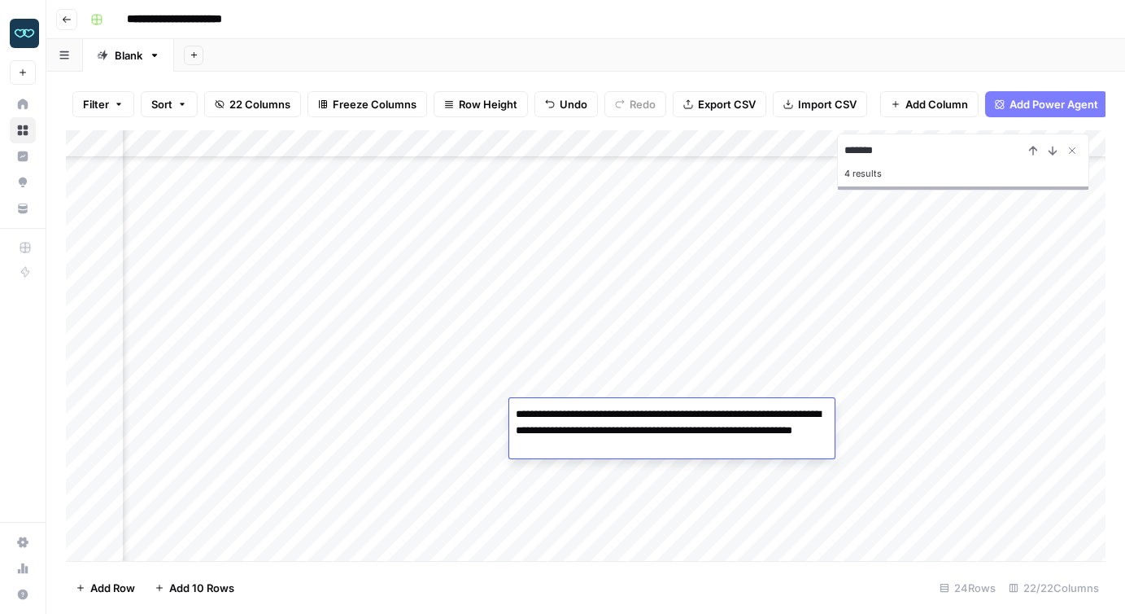
click at [572, 384] on div "Add Column" at bounding box center [586, 345] width 1040 height 430
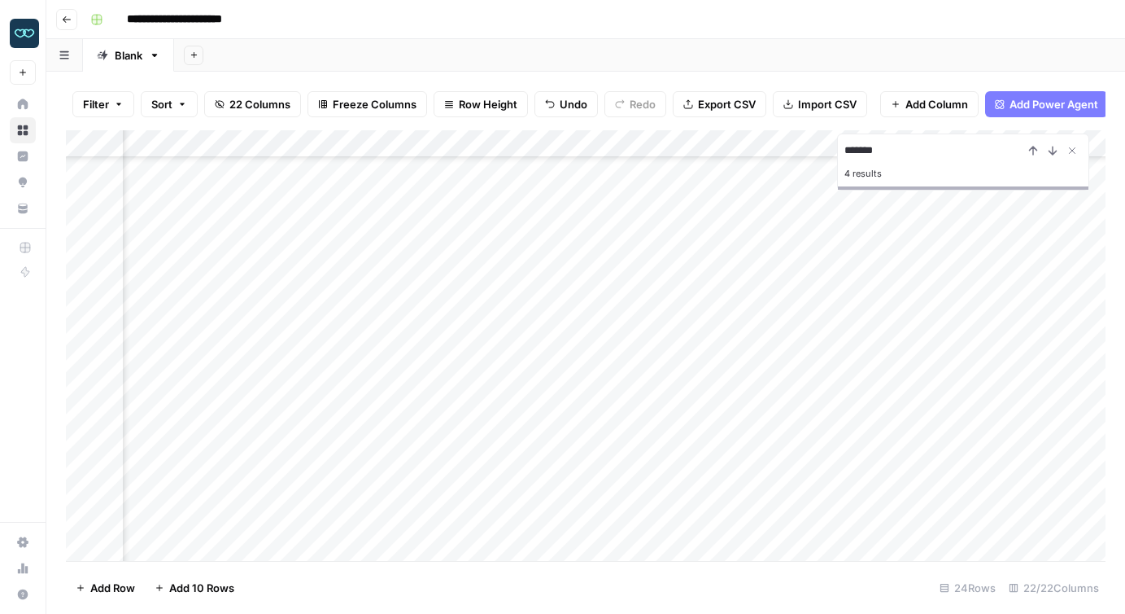
click at [570, 383] on div "Add Column" at bounding box center [586, 345] width 1040 height 430
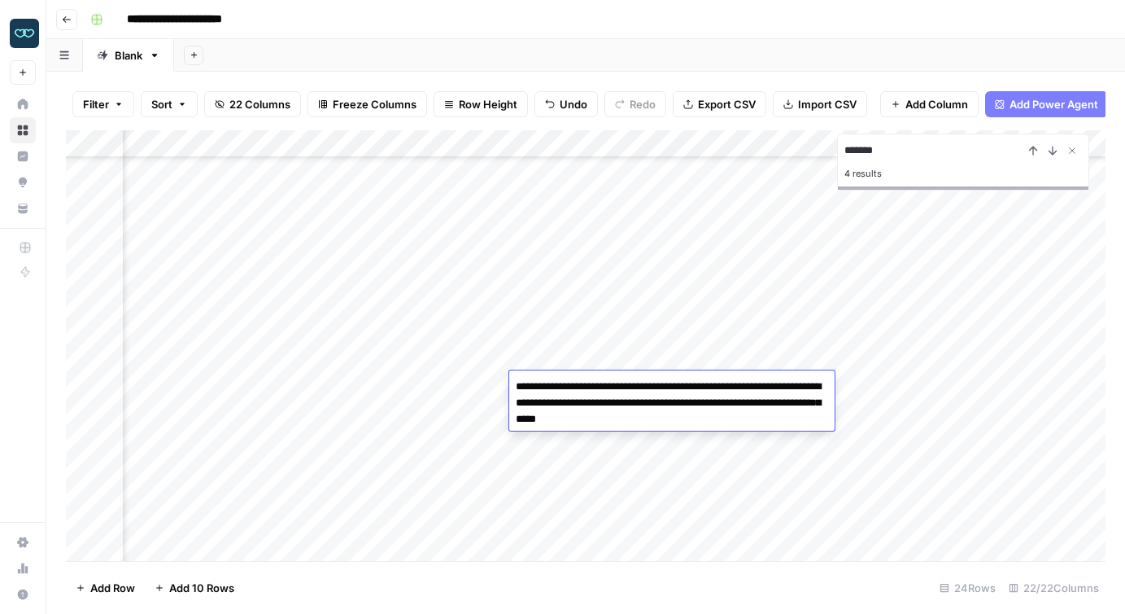
click at [570, 383] on textarea "**********" at bounding box center [671, 402] width 325 height 55
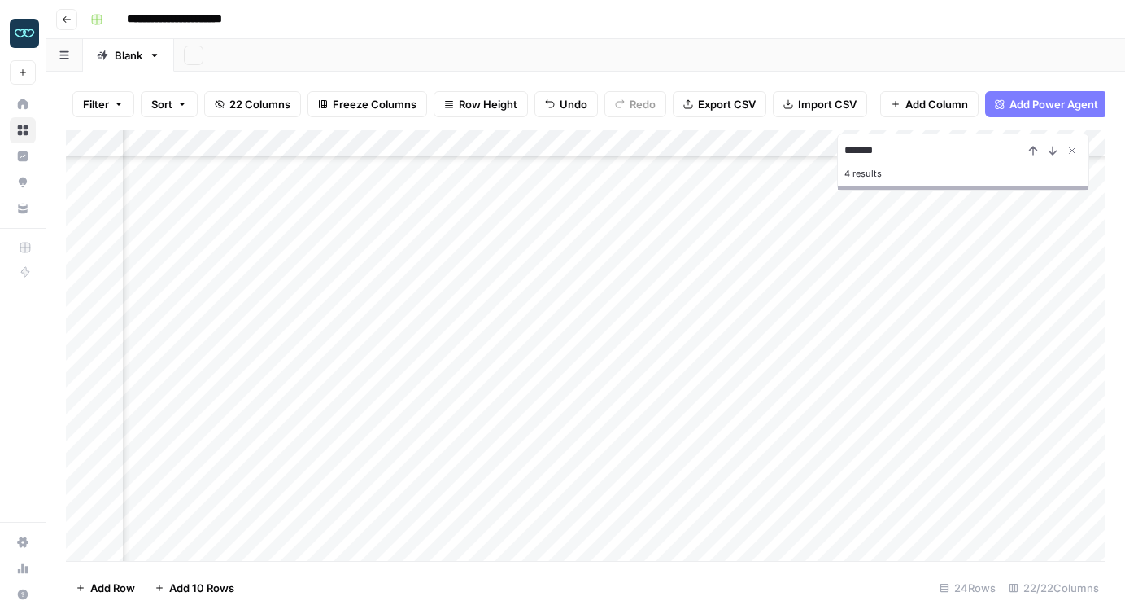
click at [570, 355] on div "Add Column" at bounding box center [586, 345] width 1040 height 430
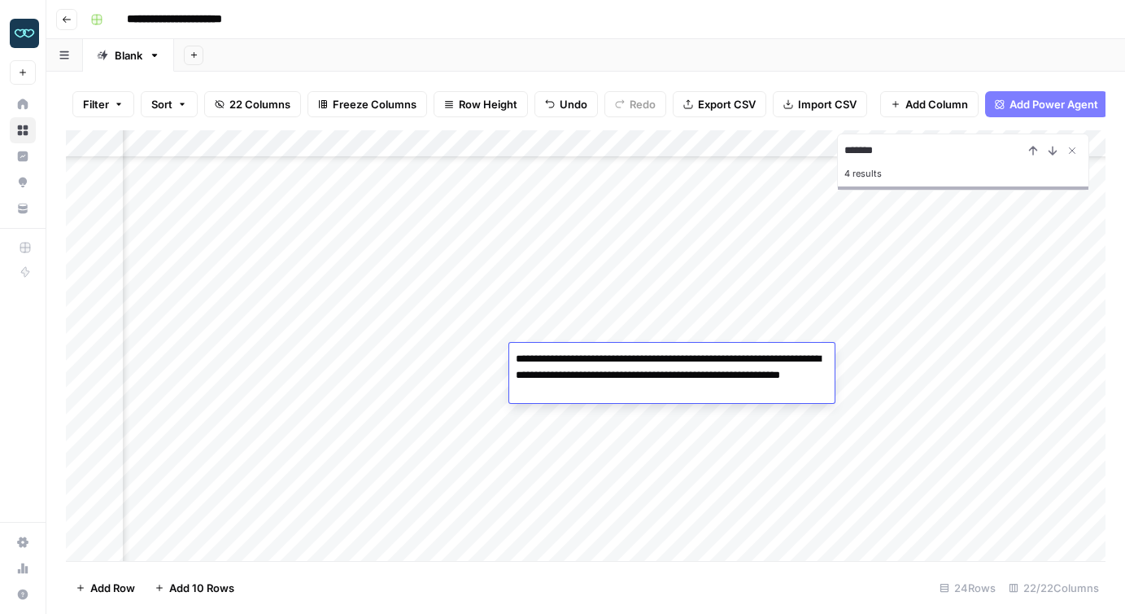
click at [424, 447] on div "Add Column" at bounding box center [586, 345] width 1040 height 430
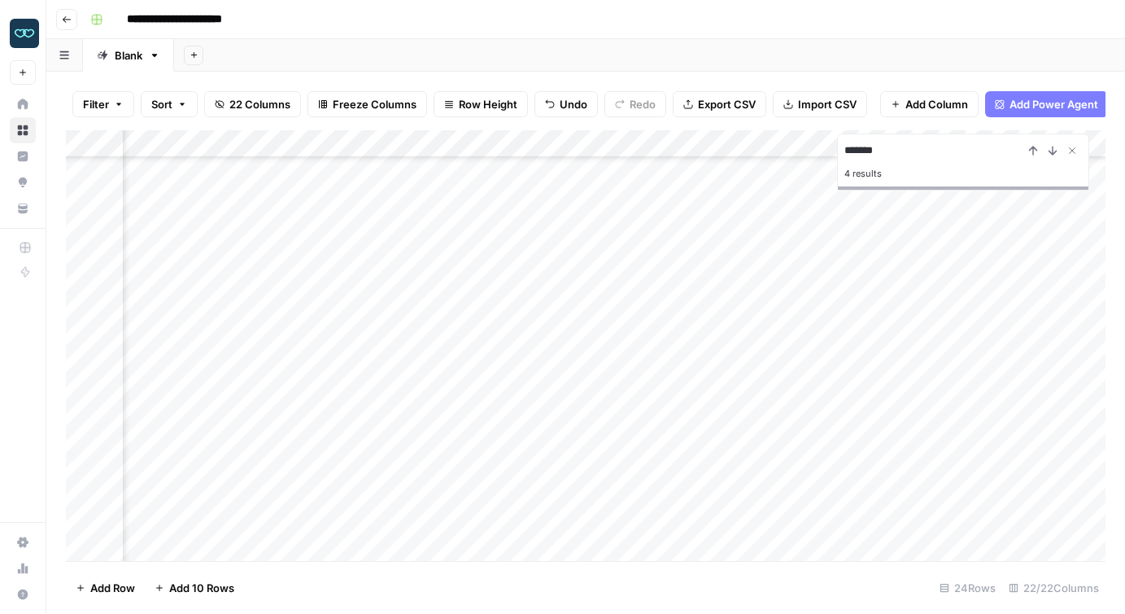
scroll to position [228, 1694]
